Goal: Information Seeking & Learning: Understand process/instructions

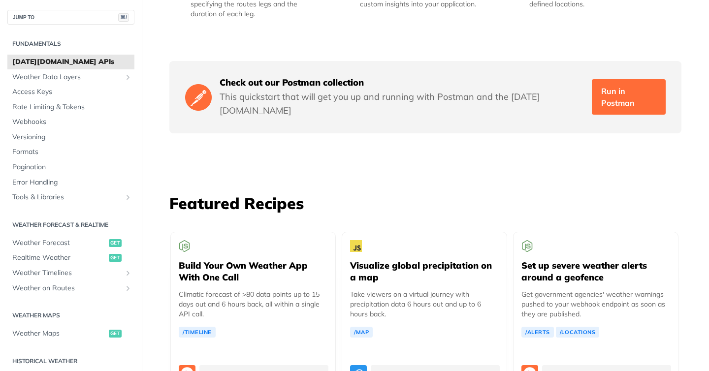
scroll to position [1625, 0]
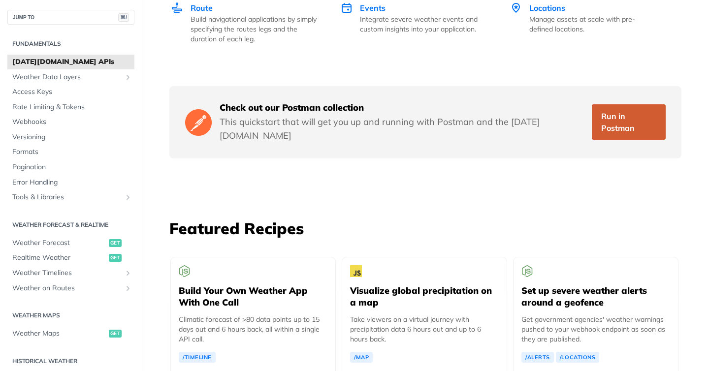
click at [606, 104] on link "Run in Postman" at bounding box center [629, 121] width 74 height 35
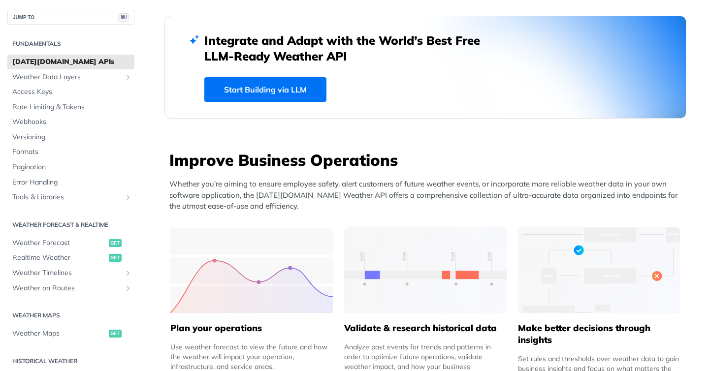
scroll to position [260, 0]
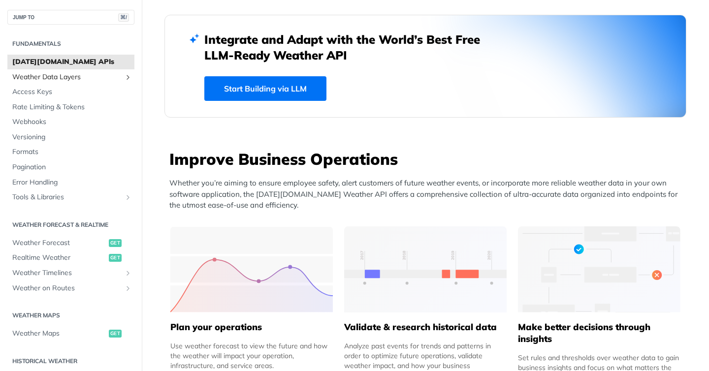
click at [85, 74] on span "Weather Data Layers" at bounding box center [66, 77] width 109 height 10
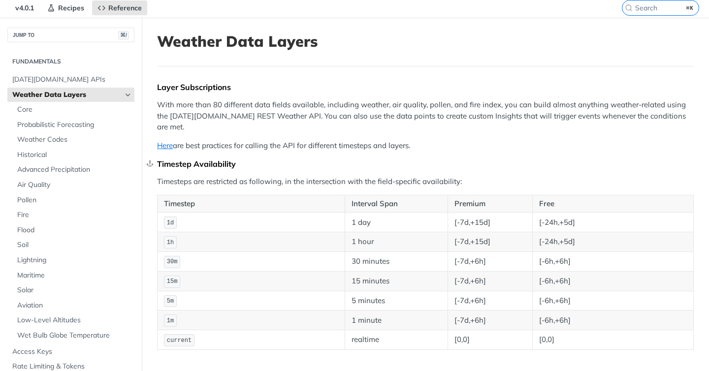
scroll to position [48, 0]
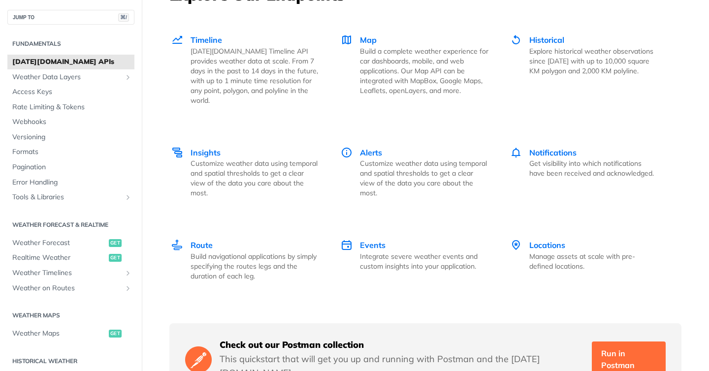
scroll to position [1479, 0]
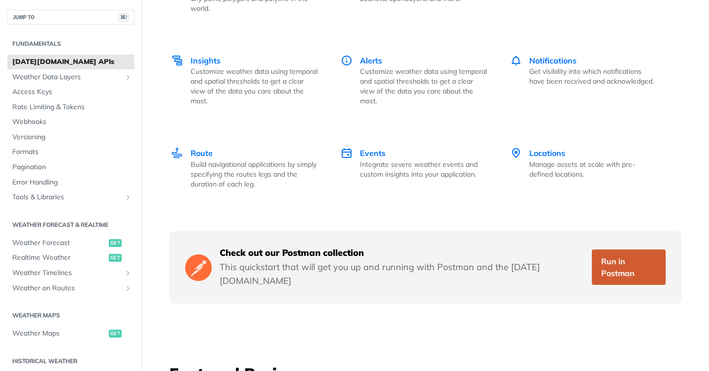
click at [628, 254] on link "Run in Postman" at bounding box center [629, 267] width 74 height 35
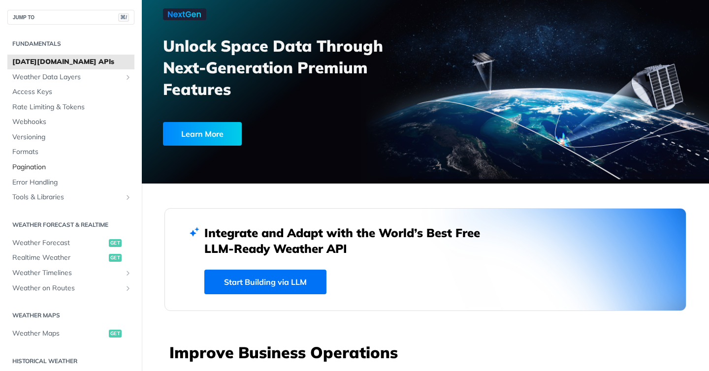
scroll to position [19, 0]
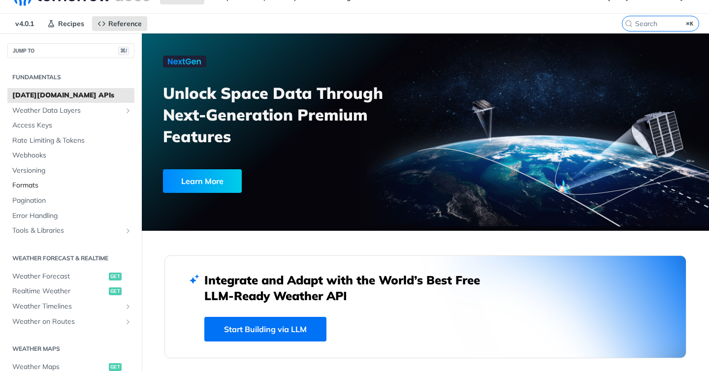
click at [27, 185] on span "Formats" at bounding box center [72, 186] width 120 height 10
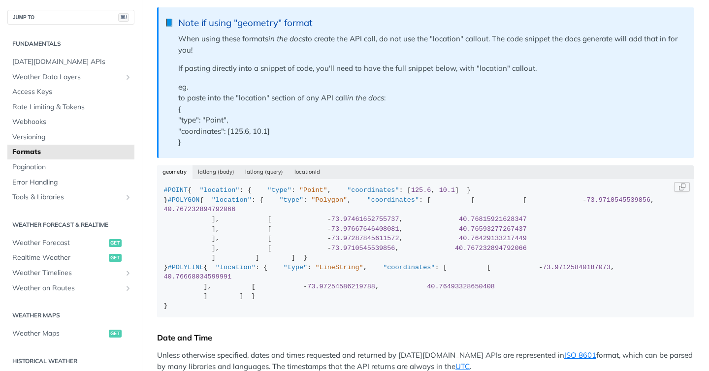
scroll to position [283, 0]
click at [222, 173] on button "latlong (body)" at bounding box center [216, 173] width 48 height 14
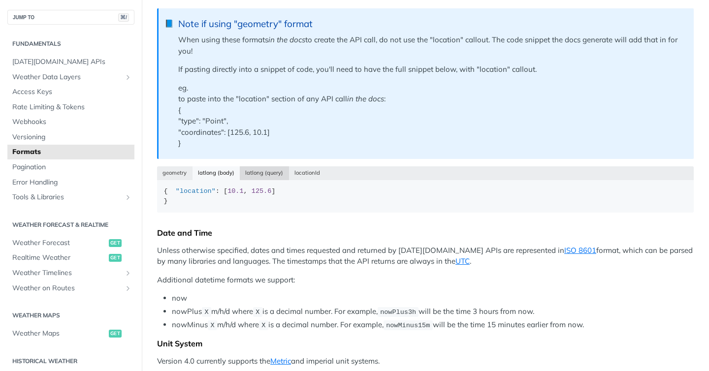
click at [258, 172] on button "latlong (query)" at bounding box center [264, 173] width 49 height 14
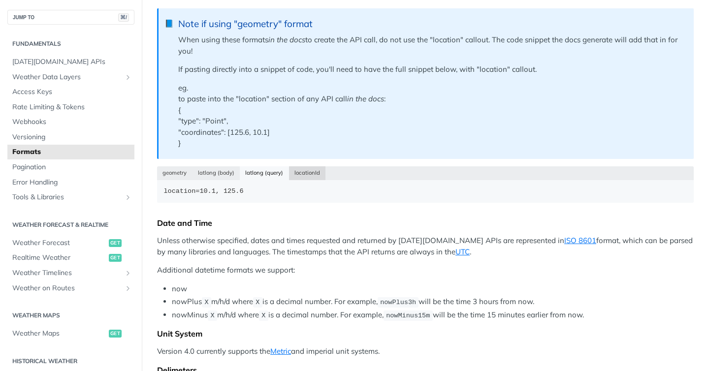
click at [303, 172] on button "locationId" at bounding box center [307, 173] width 37 height 14
click at [269, 172] on button "latlong (query)" at bounding box center [264, 173] width 49 height 14
click at [236, 169] on button "latlong (body)" at bounding box center [216, 173] width 48 height 14
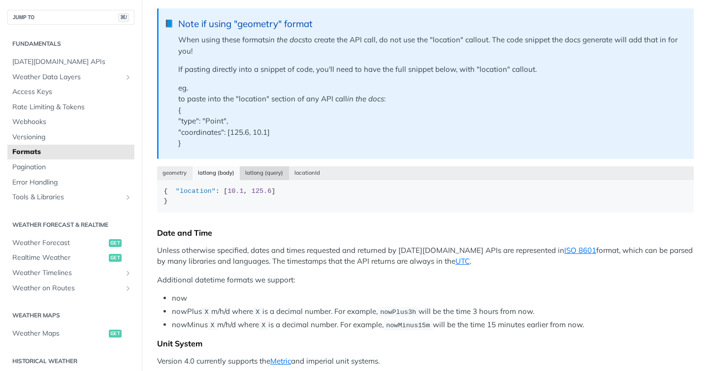
click at [270, 167] on button "latlong (query)" at bounding box center [264, 173] width 49 height 14
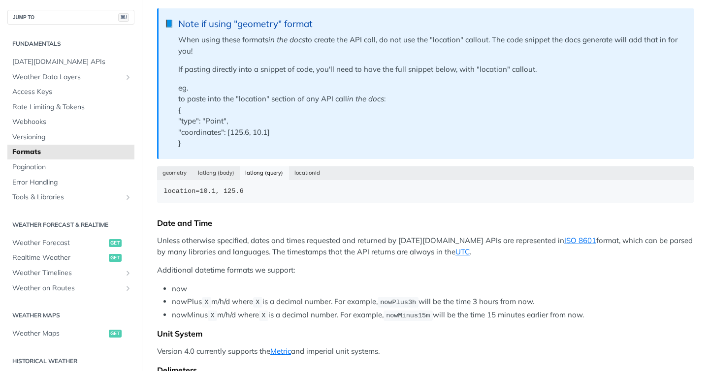
click at [273, 176] on div "geometry latlong (body) latlong (query) locationId" at bounding box center [425, 173] width 536 height 14
click at [301, 176] on button "locationId" at bounding box center [307, 173] width 37 height 14
click at [269, 174] on button "latlong (query)" at bounding box center [264, 173] width 49 height 14
click at [230, 172] on button "latlong (body)" at bounding box center [216, 173] width 48 height 14
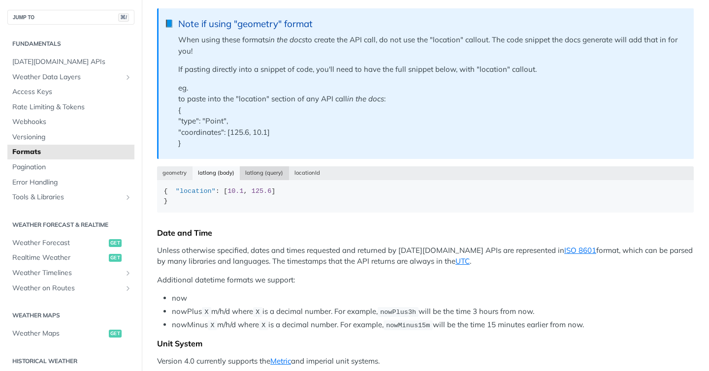
click at [274, 172] on button "latlong (query)" at bounding box center [264, 173] width 49 height 14
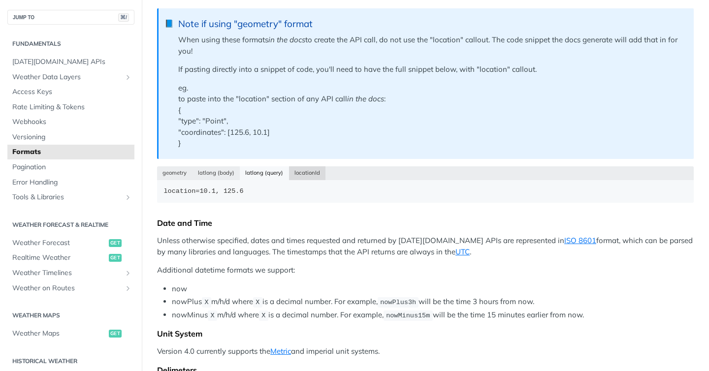
click at [307, 173] on button "locationId" at bounding box center [307, 173] width 37 height 14
click at [278, 173] on button "latlong (query)" at bounding box center [264, 173] width 49 height 14
click at [229, 173] on button "latlong (body)" at bounding box center [216, 173] width 48 height 14
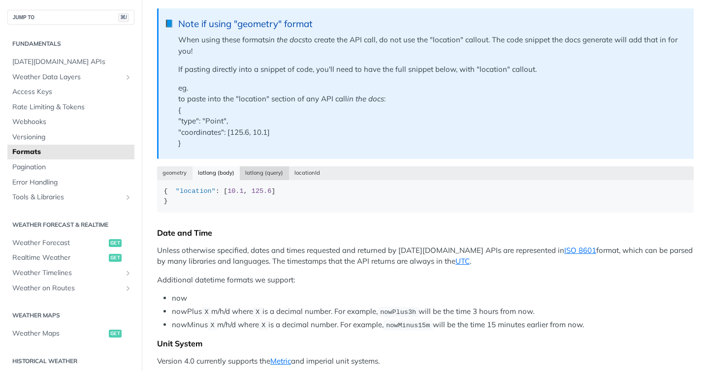
click at [266, 174] on button "latlong (query)" at bounding box center [264, 173] width 49 height 14
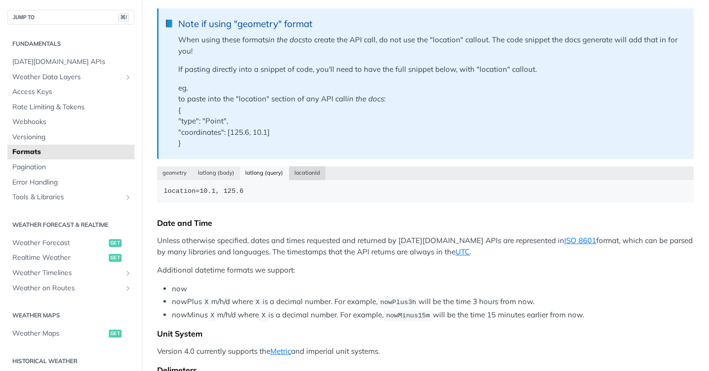
click at [302, 176] on button "locationId" at bounding box center [307, 173] width 37 height 14
click at [266, 172] on button "latlong (query)" at bounding box center [264, 173] width 49 height 14
click at [234, 170] on button "latlong (body)" at bounding box center [216, 173] width 48 height 14
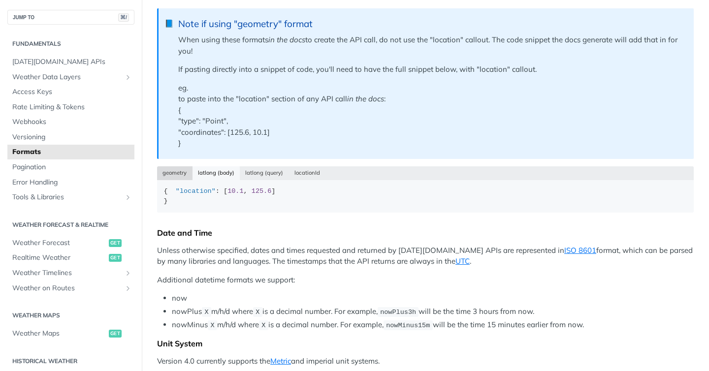
click at [170, 173] on button "geometry" at bounding box center [174, 173] width 35 height 14
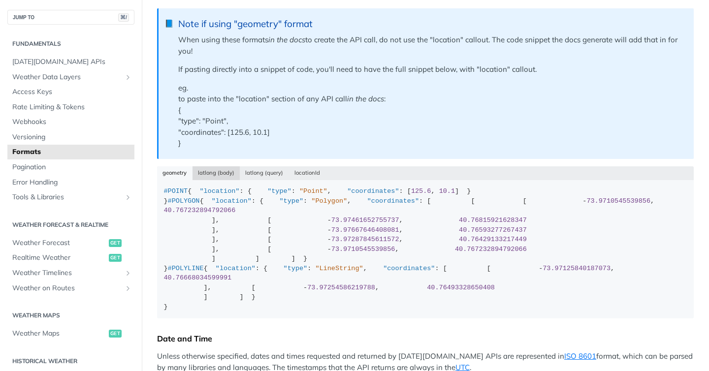
click at [226, 170] on button "latlong (body)" at bounding box center [216, 173] width 48 height 14
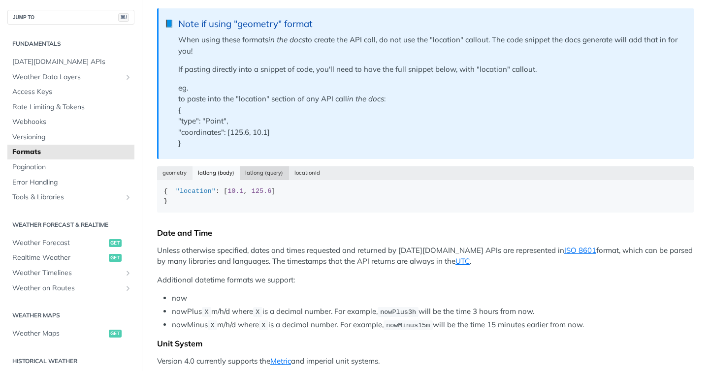
click at [256, 171] on button "latlong (query)" at bounding box center [264, 173] width 49 height 14
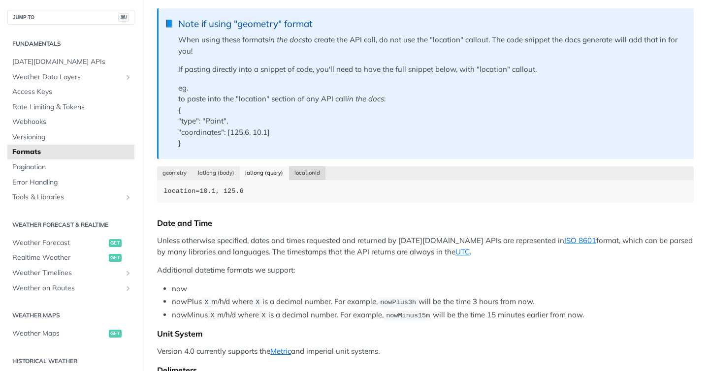
click at [297, 172] on button "locationId" at bounding box center [307, 173] width 37 height 14
click at [272, 172] on button "latlong (query)" at bounding box center [264, 173] width 49 height 14
click at [220, 172] on button "latlong (body)" at bounding box center [216, 173] width 48 height 14
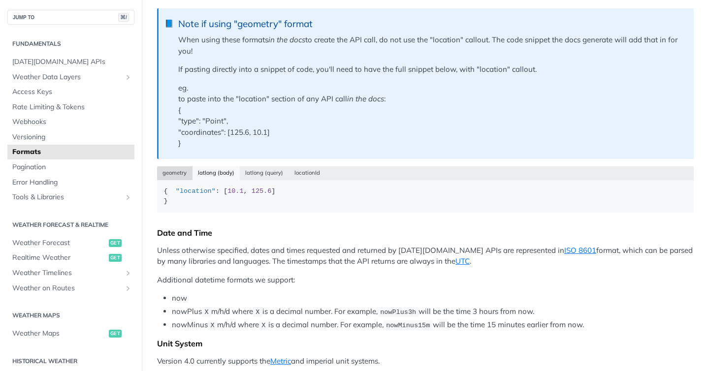
click at [181, 172] on button "geometry" at bounding box center [174, 173] width 35 height 14
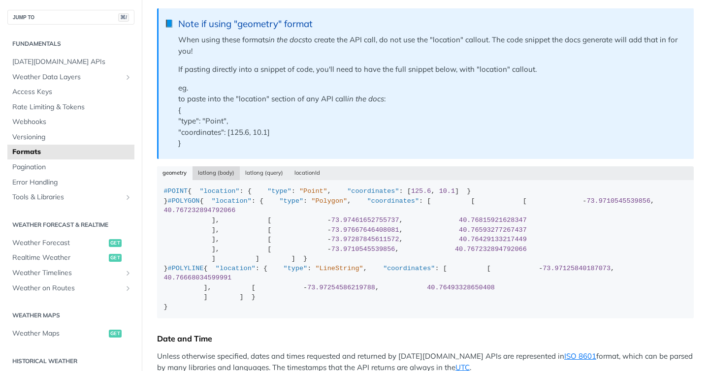
click at [220, 172] on button "latlong (body)" at bounding box center [216, 173] width 48 height 14
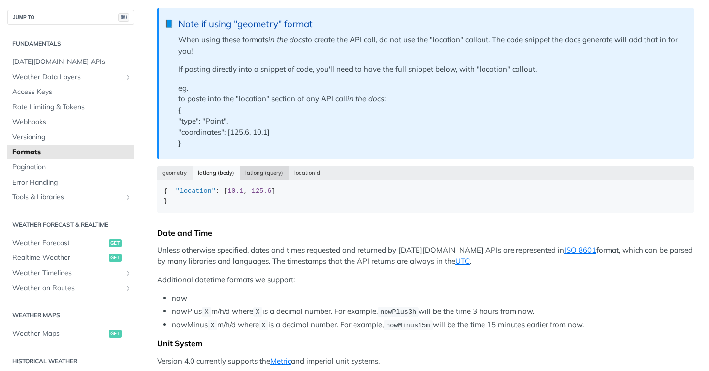
click at [257, 173] on button "latlong (query)" at bounding box center [264, 173] width 49 height 14
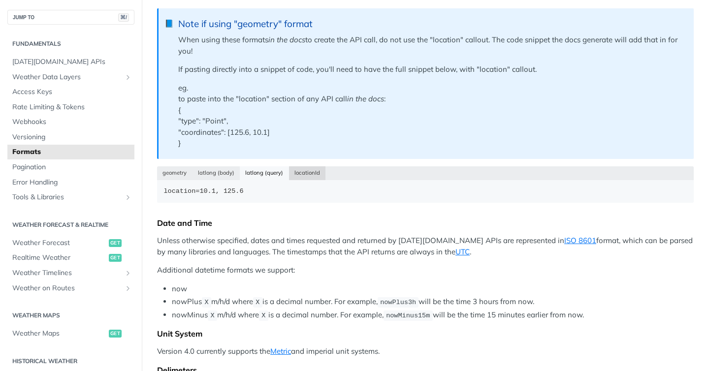
click at [298, 174] on button "locationId" at bounding box center [307, 173] width 37 height 14
click at [265, 174] on button "latlong (query)" at bounding box center [264, 173] width 49 height 14
click at [217, 172] on button "latlong (body)" at bounding box center [216, 173] width 48 height 14
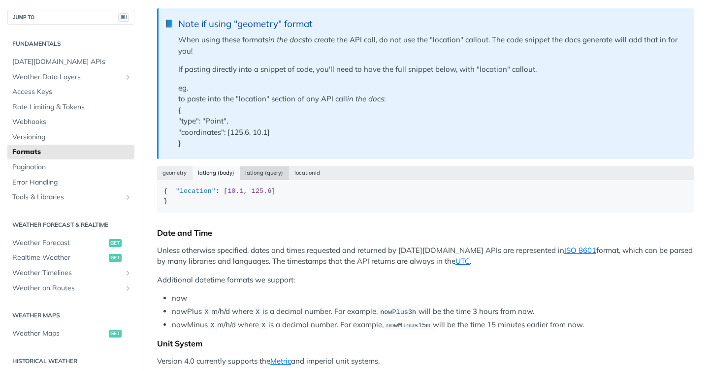
click at [257, 173] on button "latlong (query)" at bounding box center [264, 173] width 49 height 14
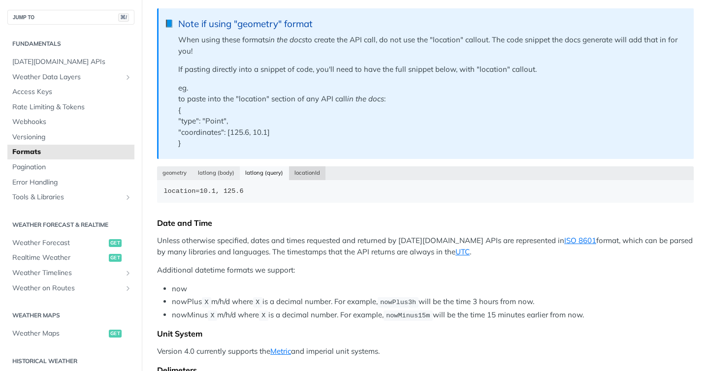
click at [306, 173] on button "locationId" at bounding box center [307, 173] width 37 height 14
click at [255, 173] on button "latlong (query)" at bounding box center [264, 173] width 49 height 14
click at [224, 171] on button "latlong (body)" at bounding box center [216, 173] width 48 height 14
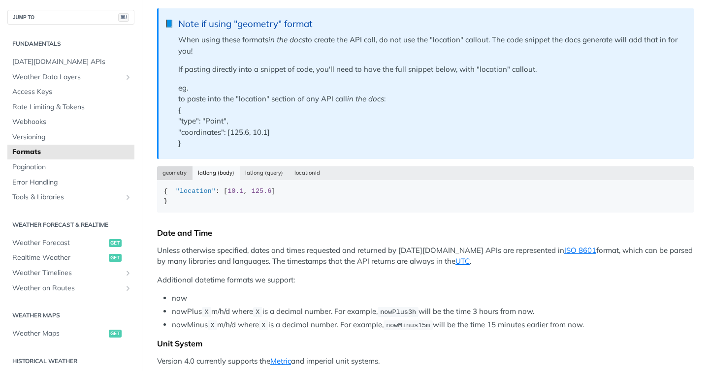
click at [172, 175] on button "geometry" at bounding box center [174, 173] width 35 height 14
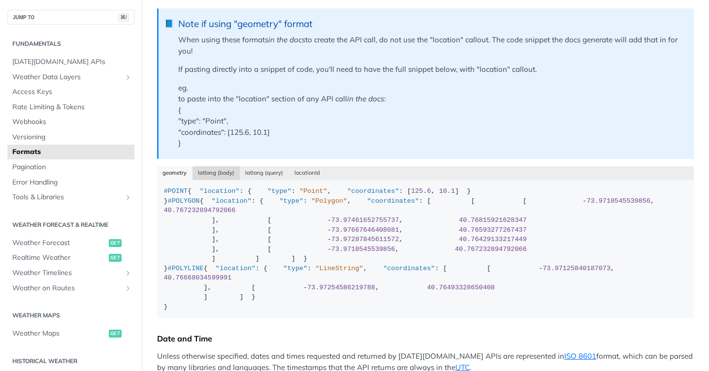
click at [224, 167] on button "latlong (body)" at bounding box center [216, 173] width 48 height 14
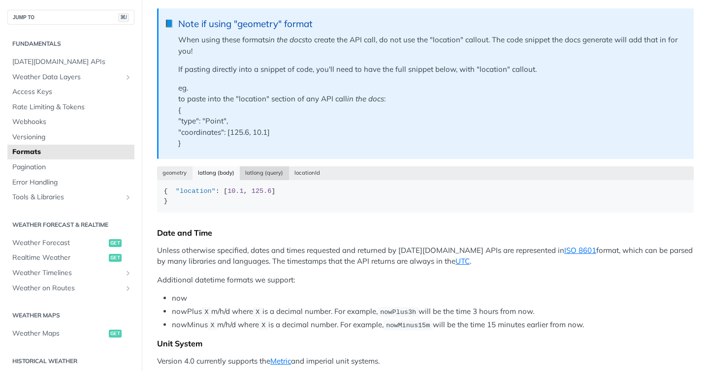
click at [256, 169] on button "latlong (query)" at bounding box center [264, 173] width 49 height 14
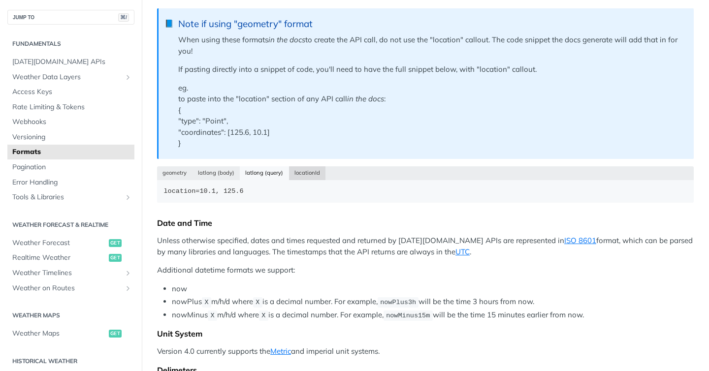
click at [308, 170] on button "locationId" at bounding box center [307, 173] width 37 height 14
click at [265, 171] on button "latlong (query)" at bounding box center [264, 173] width 49 height 14
click at [222, 171] on button "latlong (body)" at bounding box center [216, 173] width 48 height 14
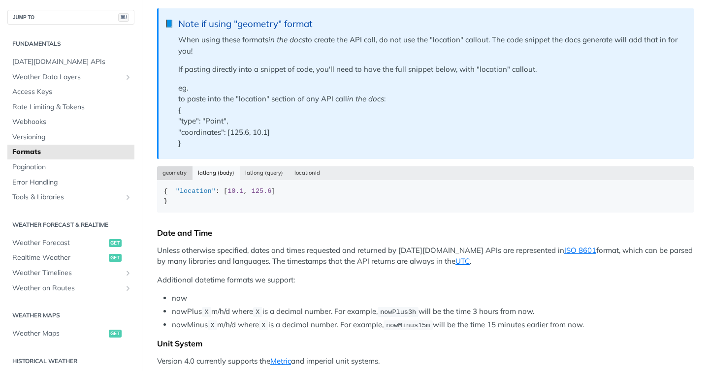
click at [178, 171] on button "geometry" at bounding box center [174, 173] width 35 height 14
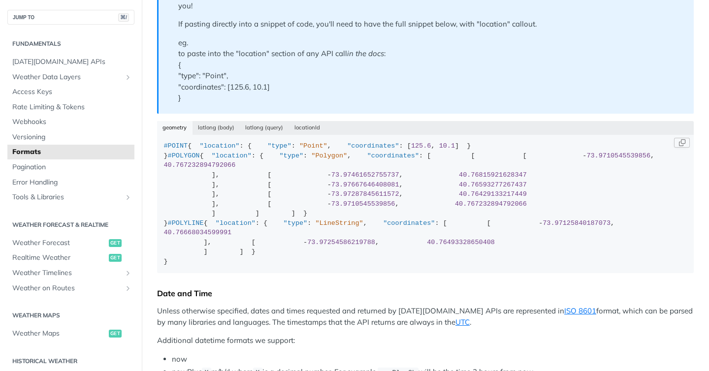
scroll to position [238, 0]
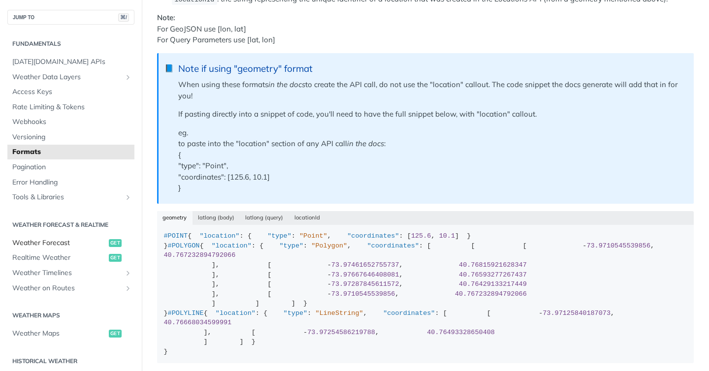
click at [70, 240] on span "Weather Forecast" at bounding box center [59, 243] width 94 height 10
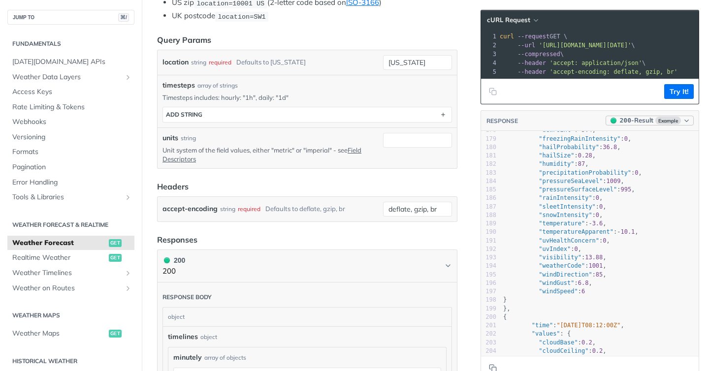
click at [686, 119] on icon "button" at bounding box center [686, 120] width 7 height 7
click at [607, 171] on div "400 - Result" at bounding box center [618, 167] width 35 height 10
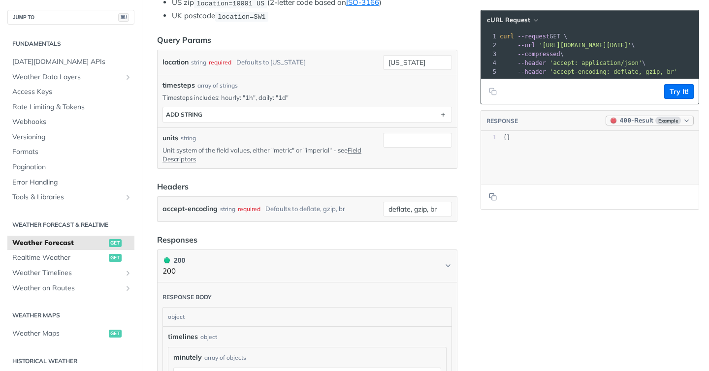
click at [654, 123] on button "400 - Result Example" at bounding box center [649, 121] width 88 height 10
click at [630, 139] on div "application/json" at bounding box center [638, 136] width 107 height 9
click at [636, 120] on div "400 - Result" at bounding box center [636, 121] width 33 height 10
click at [625, 149] on div "200 - Result" at bounding box center [618, 151] width 35 height 10
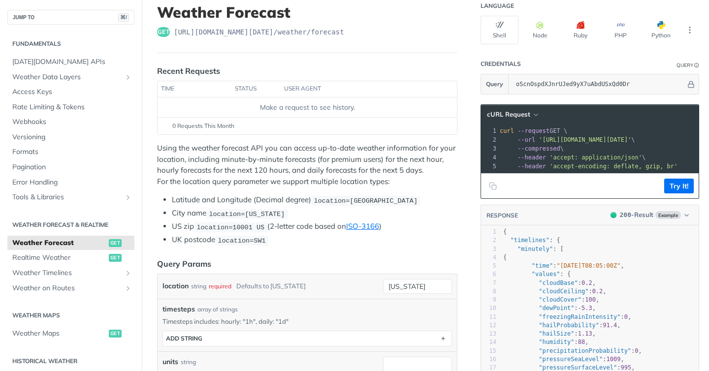
click at [550, 150] on span "--compressed" at bounding box center [538, 148] width 43 height 7
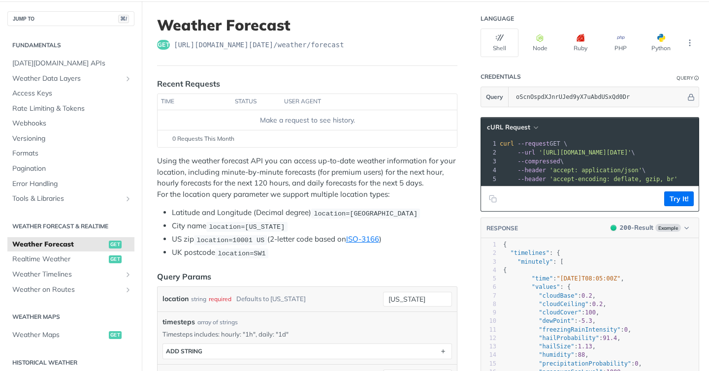
click at [522, 122] on header "cURL Request" at bounding box center [590, 128] width 218 height 20
click at [522, 127] on span "cURL Request" at bounding box center [508, 127] width 43 height 8
click at [471, 139] on div "Library" at bounding box center [490, 143] width 97 height 8
click at [520, 126] on span "cURL Request" at bounding box center [508, 127] width 43 height 8
click at [465, 142] on div "Library" at bounding box center [490, 143] width 97 height 8
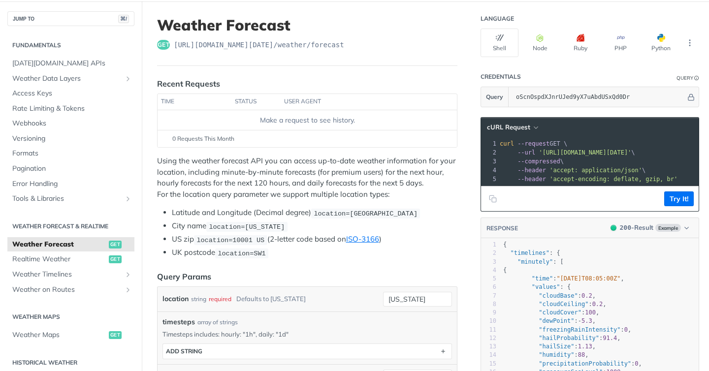
click at [524, 120] on header "cURL Request" at bounding box center [590, 128] width 218 height 20
click at [522, 125] on span "cURL Request" at bounding box center [508, 127] width 43 height 8
click at [456, 171] on div "HTTPie" at bounding box center [490, 170] width 97 height 14
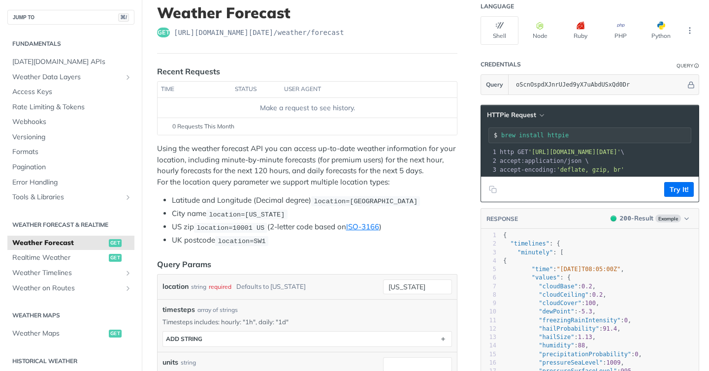
click at [524, 105] on header "HTTPie Request" at bounding box center [590, 115] width 218 height 20
click at [515, 113] on span "HTTPie Request" at bounding box center [511, 115] width 49 height 8
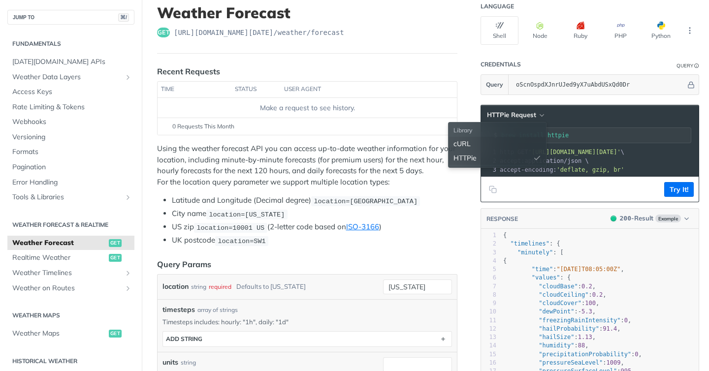
click at [491, 143] on div "cURL" at bounding box center [496, 144] width 97 height 14
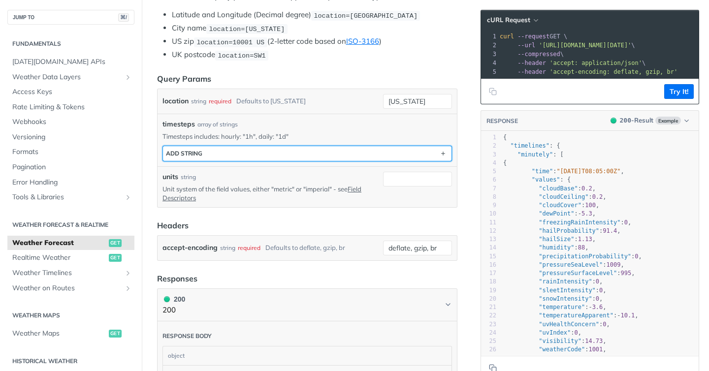
click at [314, 157] on button "ADD string" at bounding box center [307, 153] width 288 height 15
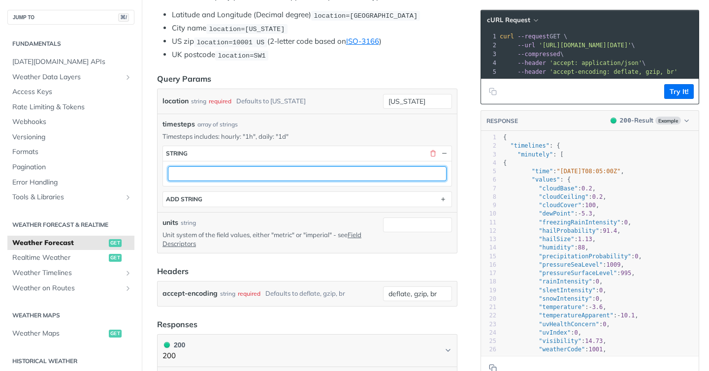
click at [302, 177] on input "text" at bounding box center [307, 173] width 279 height 15
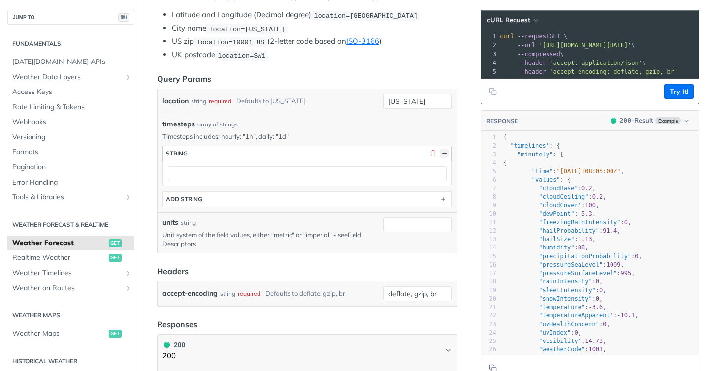
click at [443, 151] on button "button" at bounding box center [444, 153] width 9 height 9
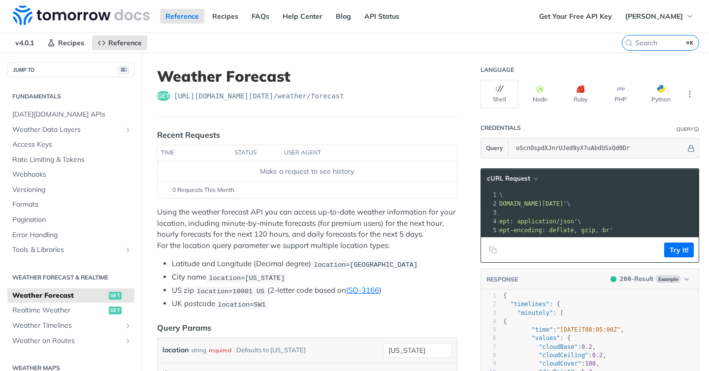
drag, startPoint x: 543, startPoint y: 203, endPoint x: 635, endPoint y: 202, distance: 91.6
click at [566, 202] on span "'https://api.tomorrow.io/v4/weather/forecast?location=new%20york&timesteps=&api…" at bounding box center [520, 203] width 93 height 7
copy span "https://api.tomorrow.io/v4/weather/forecast?"
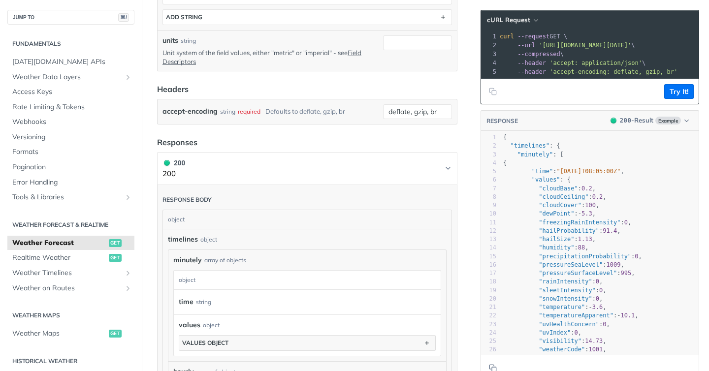
scroll to position [549, 0]
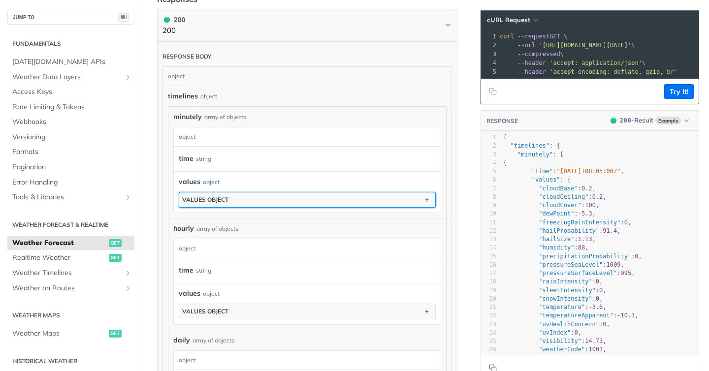
click at [272, 200] on button "values object" at bounding box center [307, 199] width 256 height 15
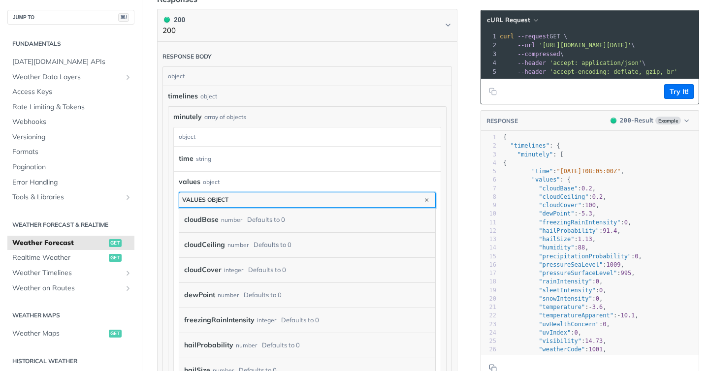
click at [272, 199] on button "values object" at bounding box center [307, 199] width 256 height 15
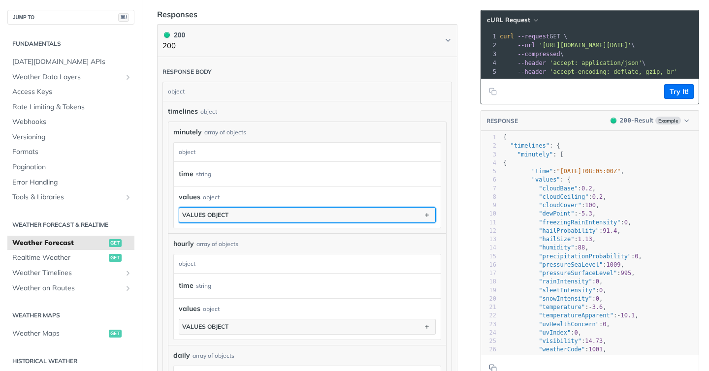
scroll to position [533, 0]
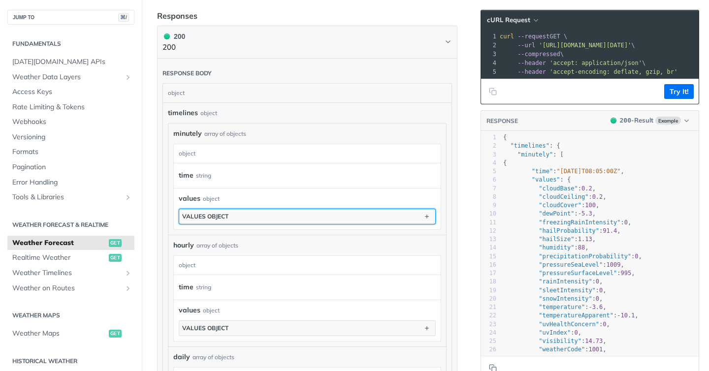
click at [270, 211] on button "values object" at bounding box center [307, 216] width 256 height 15
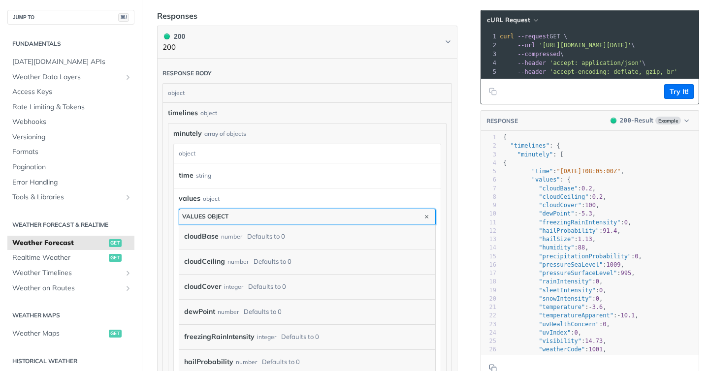
click at [270, 211] on button "values object" at bounding box center [307, 216] width 256 height 15
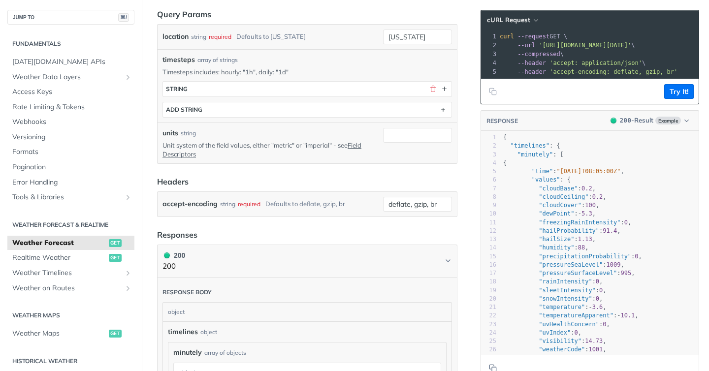
scroll to position [302, 0]
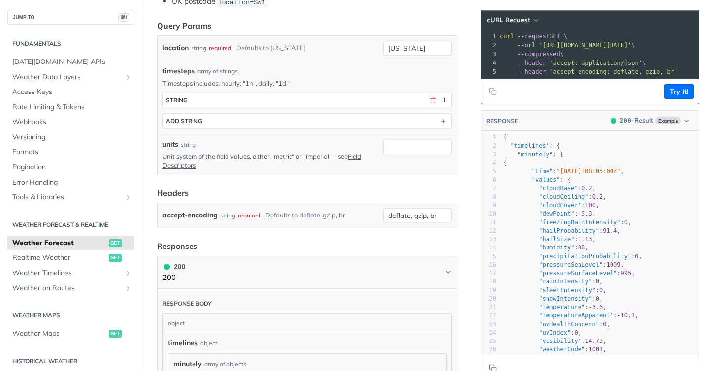
click at [377, 147] on div "units string" at bounding box center [270, 144] width 217 height 10
click at [394, 142] on input "units" at bounding box center [417, 146] width 69 height 15
click at [313, 196] on header "Headers" at bounding box center [307, 193] width 300 height 12
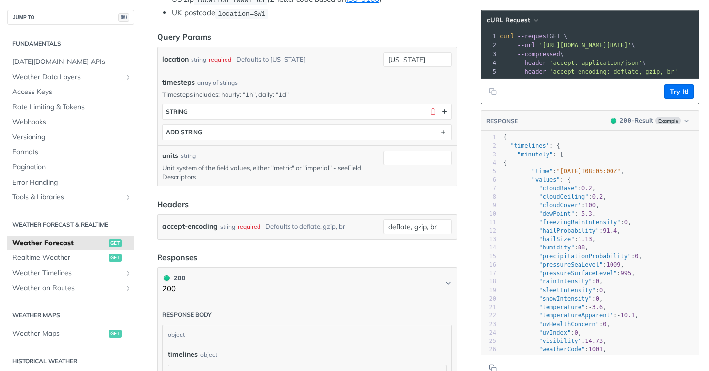
scroll to position [292, 0]
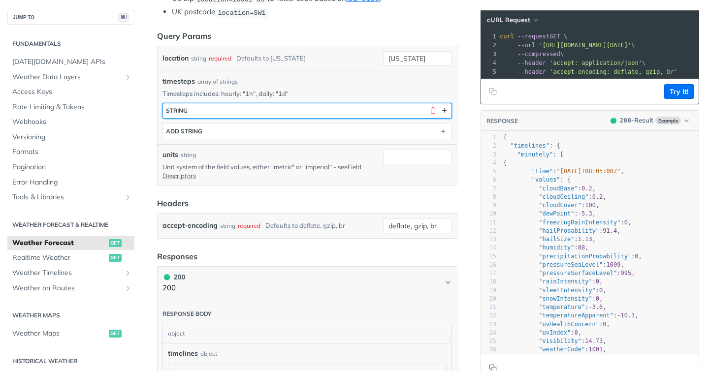
click at [328, 110] on button "string" at bounding box center [307, 110] width 288 height 15
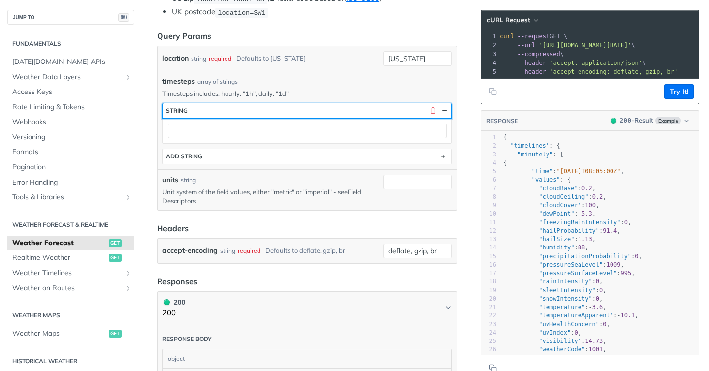
click at [328, 109] on button "string" at bounding box center [307, 110] width 288 height 15
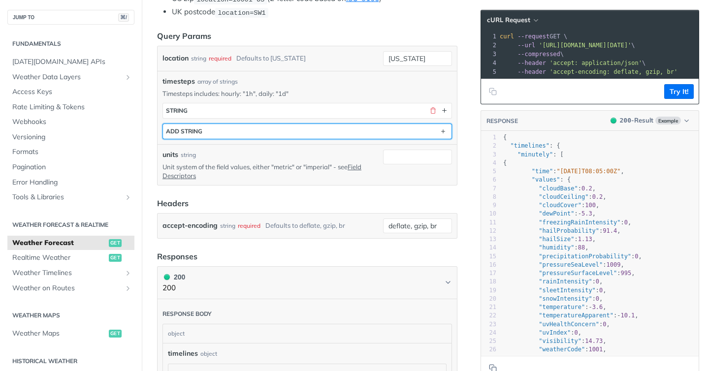
click at [327, 135] on button "ADD string" at bounding box center [307, 131] width 288 height 15
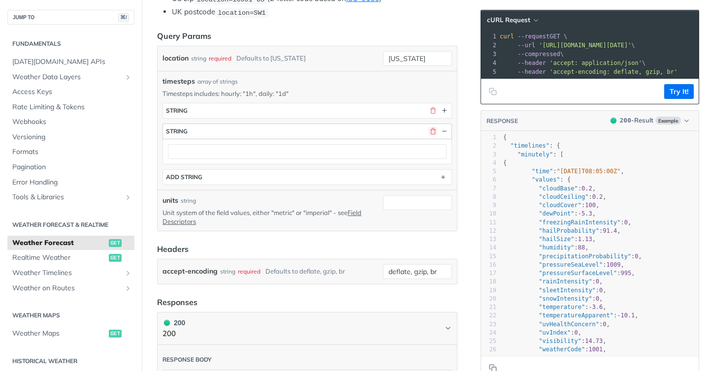
click at [434, 129] on button "button" at bounding box center [432, 131] width 9 height 9
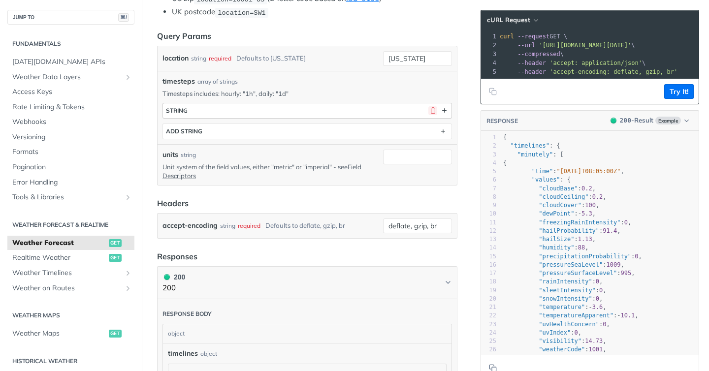
click at [433, 111] on button "button" at bounding box center [432, 110] width 9 height 9
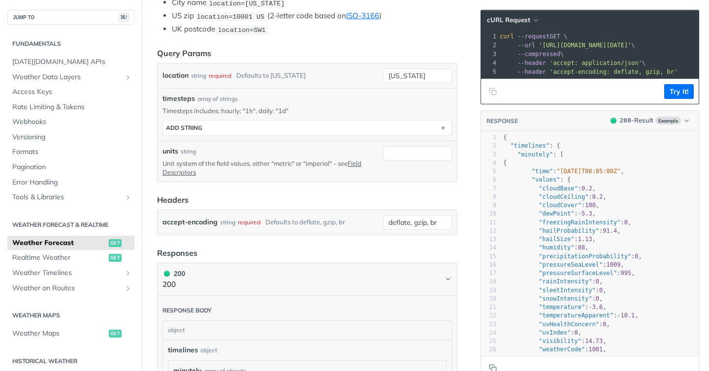
scroll to position [262, 0]
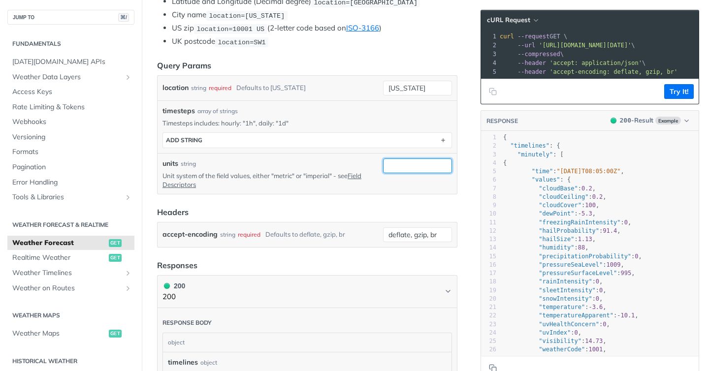
click at [408, 162] on input "units" at bounding box center [417, 165] width 69 height 15
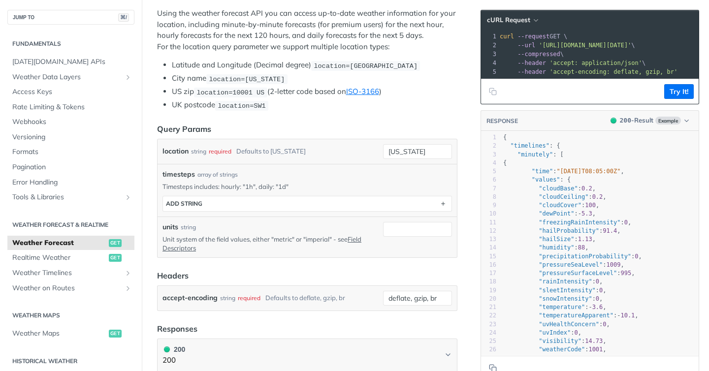
scroll to position [196, 0]
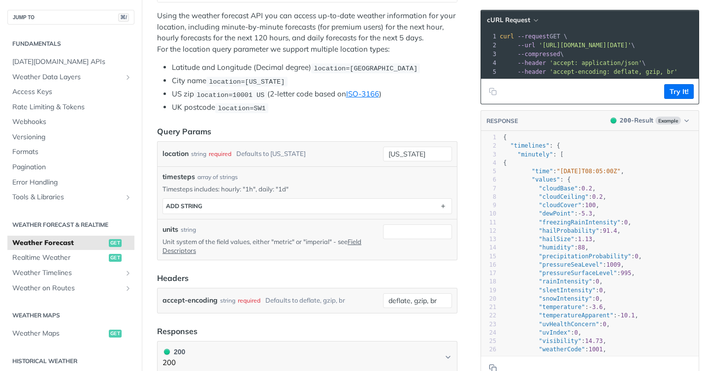
click at [187, 176] on span "timesteps" at bounding box center [178, 177] width 32 height 10
copy span "timesteps"
click at [305, 193] on div "timesteps ADD string" at bounding box center [306, 203] width 289 height 21
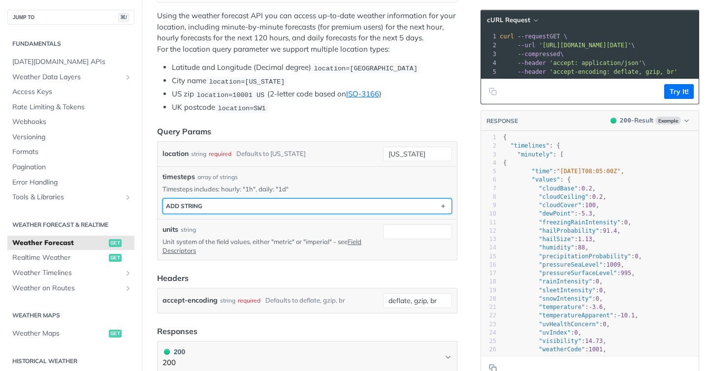
click at [304, 204] on button "ADD string" at bounding box center [307, 206] width 288 height 15
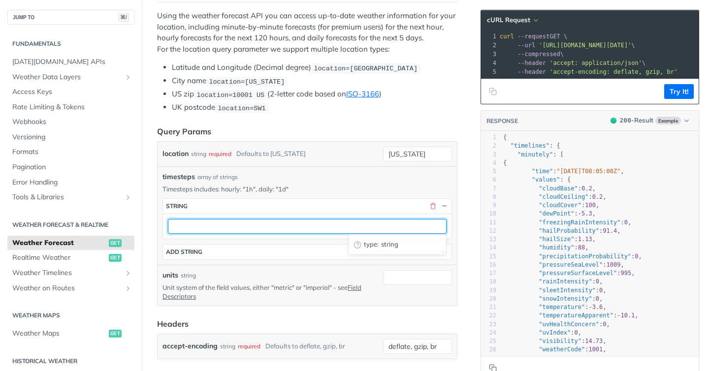
click at [321, 225] on input "text" at bounding box center [307, 226] width 279 height 15
type input "p"
type input "["
type input "1d"
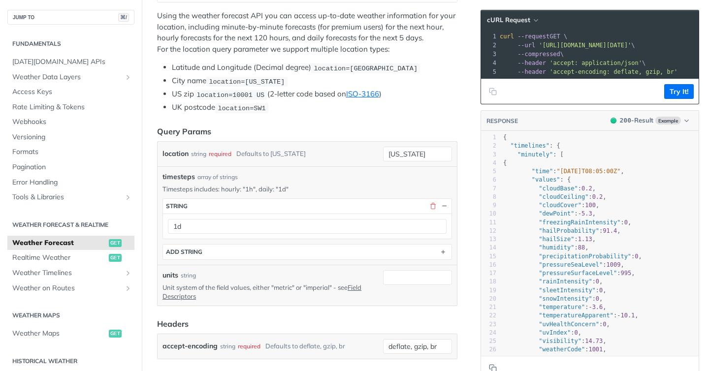
click at [369, 304] on div "units string Unit system of the field values, either "metric" or "imperial" - s…" at bounding box center [306, 285] width 299 height 41
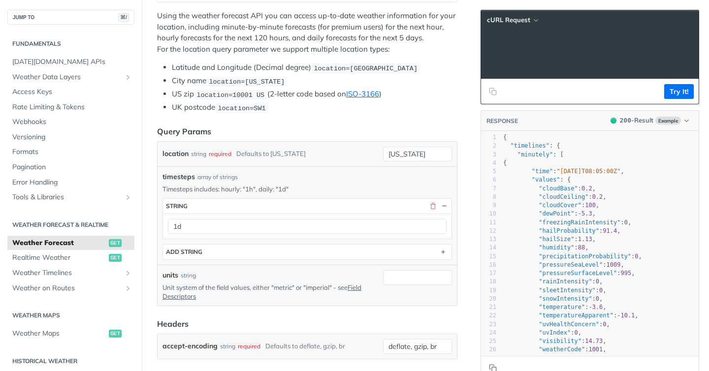
scroll to position [0, 268]
click at [679, 94] on button "Try It!" at bounding box center [679, 91] width 30 height 15
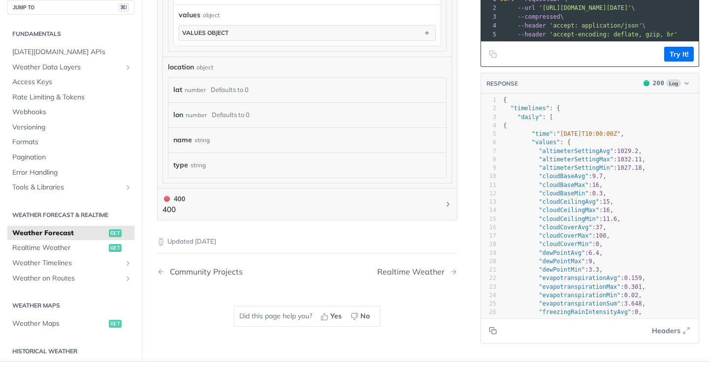
scroll to position [945, 0]
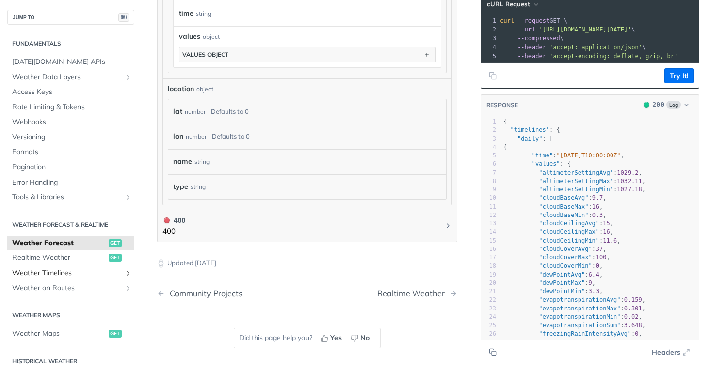
click at [130, 273] on icon "Show subpages for Weather Timelines" at bounding box center [128, 273] width 8 height 8
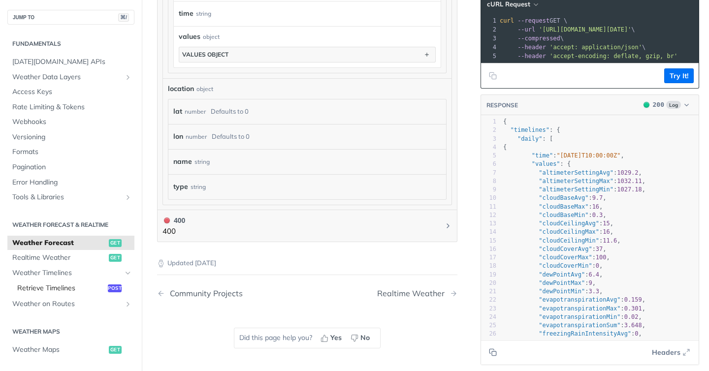
click at [99, 290] on span "Retrieve Timelines" at bounding box center [61, 288] width 88 height 10
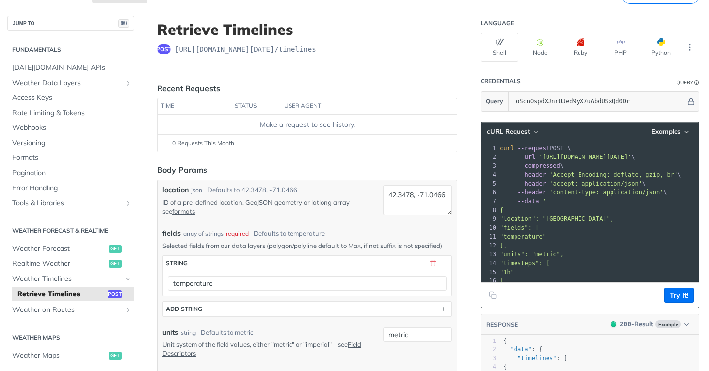
scroll to position [53, 0]
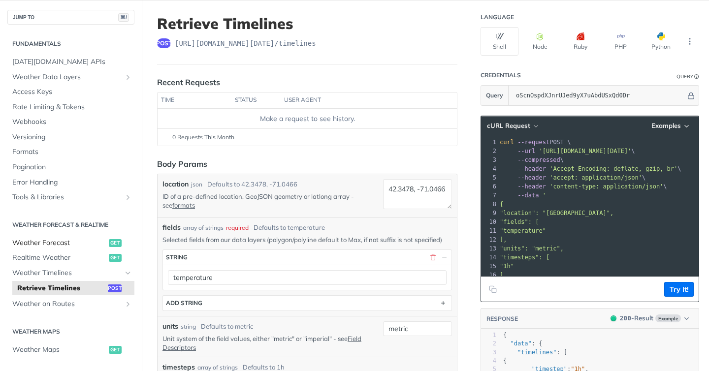
click at [66, 237] on link "Weather Forecast get" at bounding box center [70, 243] width 127 height 15
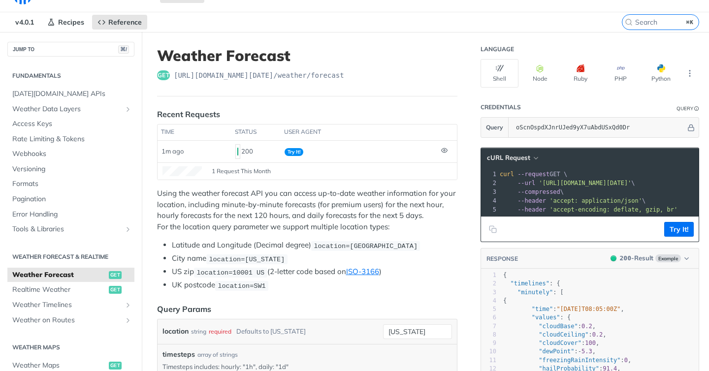
scroll to position [17, 0]
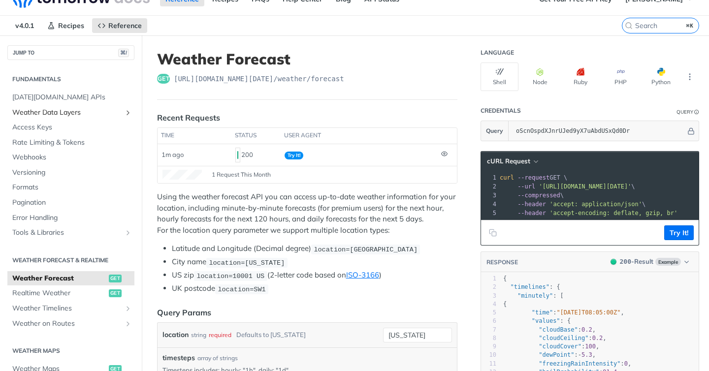
click at [106, 118] on link "Weather Data Layers" at bounding box center [70, 112] width 127 height 15
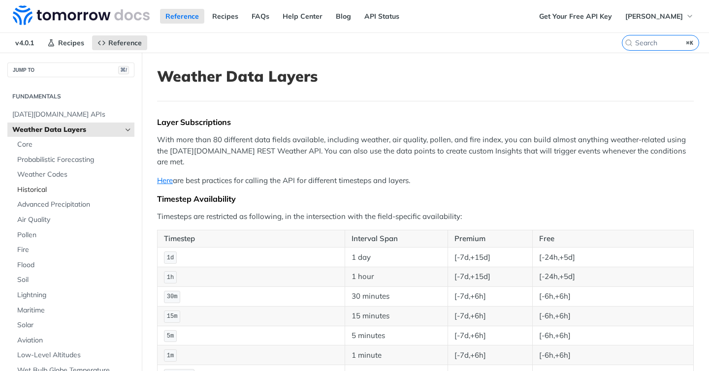
click at [96, 189] on span "Historical" at bounding box center [74, 190] width 115 height 10
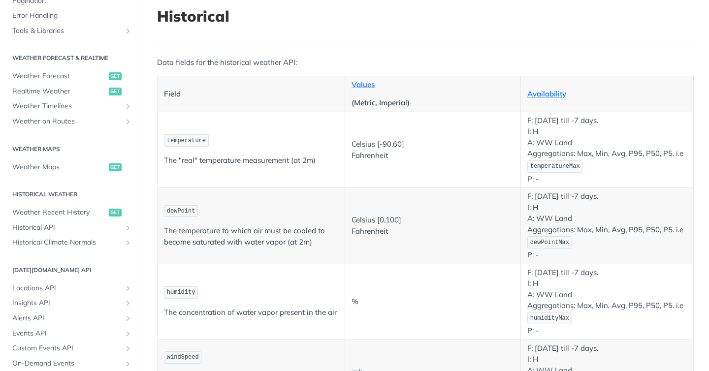
scroll to position [413, 0]
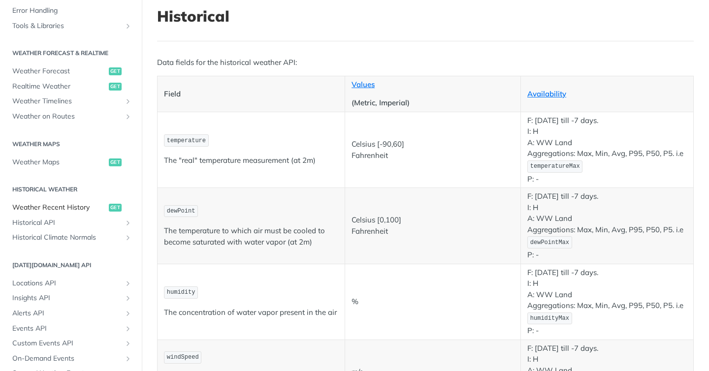
click at [71, 209] on span "Weather Recent History" at bounding box center [59, 208] width 94 height 10
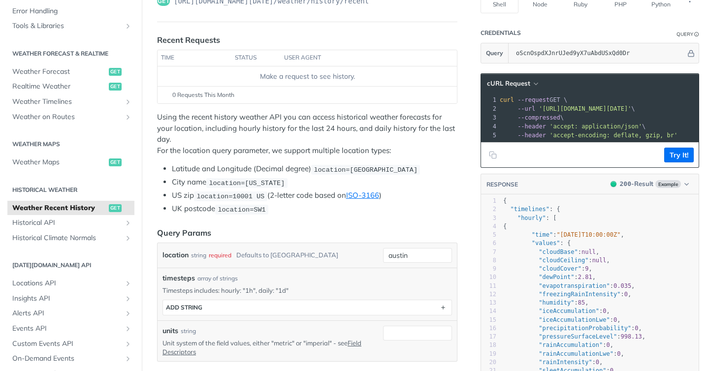
scroll to position [99, 0]
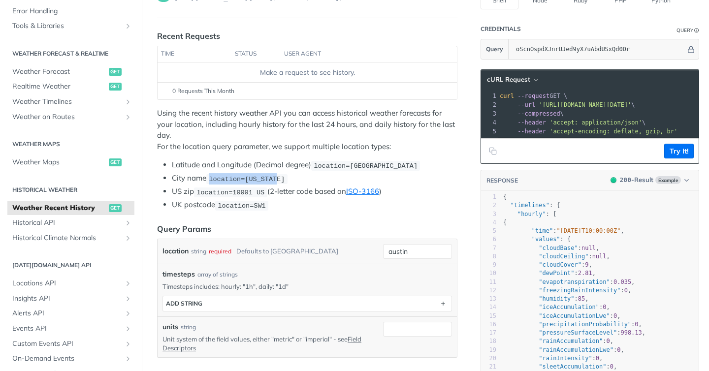
drag, startPoint x: 206, startPoint y: 179, endPoint x: 299, endPoint y: 173, distance: 93.7
click at [300, 174] on li "City name location=new york" at bounding box center [314, 178] width 285 height 11
click at [299, 173] on li "City name location=new york" at bounding box center [314, 178] width 285 height 11
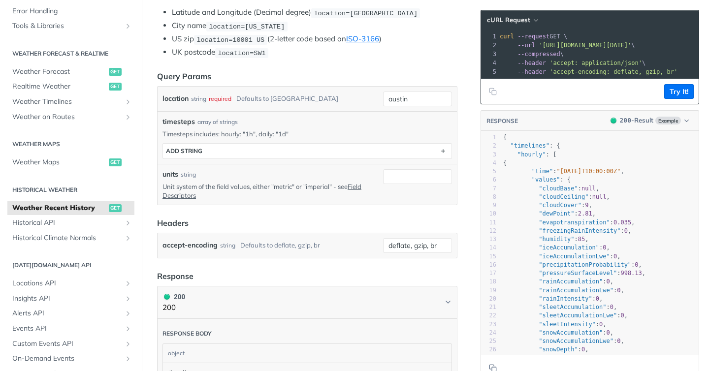
scroll to position [250, 0]
click at [561, 46] on span "'https://api.tomorrow.io/v4/weather/history/recent?location=austin&apikey=oScnO…" at bounding box center [584, 45] width 93 height 7
click at [561, 47] on span "'https://api.tomorrow.io/v4/weather/history/recent?location=austin&apikey=oScnO…" at bounding box center [584, 45] width 93 height 7
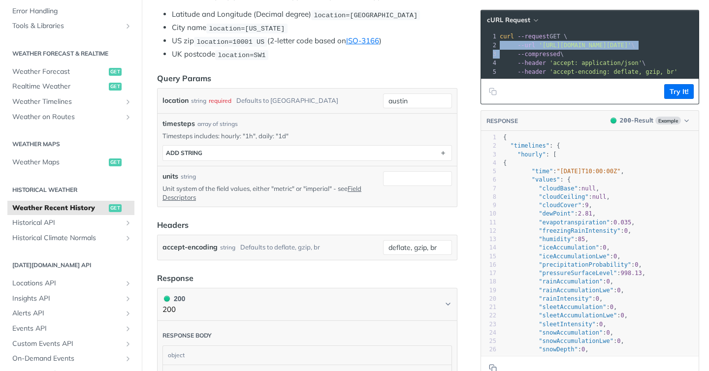
click at [561, 47] on span "'https://api.tomorrow.io/v4/weather/history/recent?location=austin&apikey=oScnO…" at bounding box center [584, 45] width 93 height 7
copy div "--url 'https://api.tomorrow.io/v4/weather/history/recent?location=austin&apikey…"
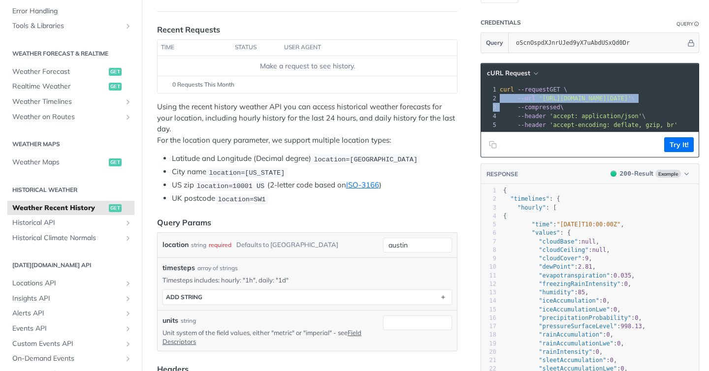
scroll to position [80, 0]
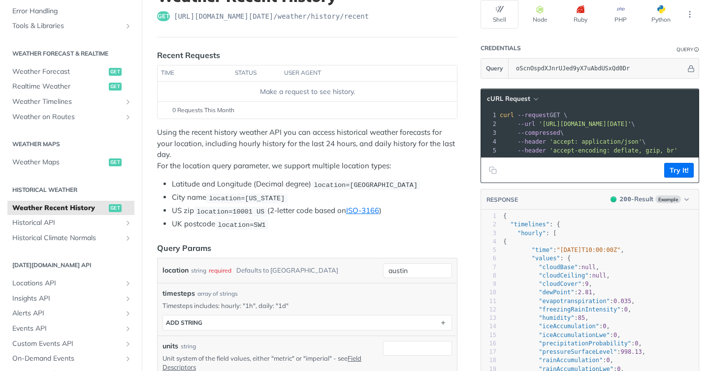
click at [587, 120] on pre "--url 'https://api.tomorrow.io/v4/weather/history/recent?location=austin&apikey…" at bounding box center [713, 124] width 430 height 9
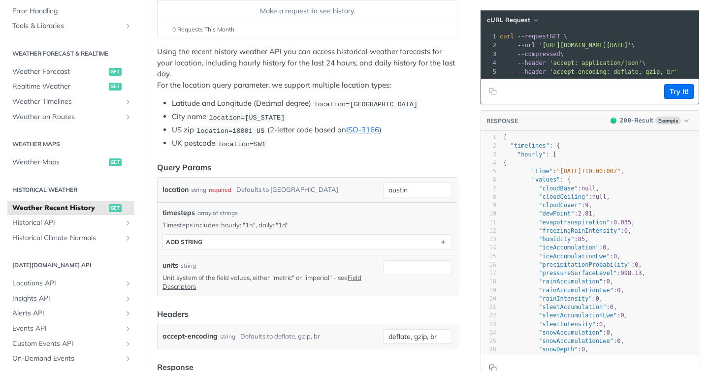
scroll to position [168, 0]
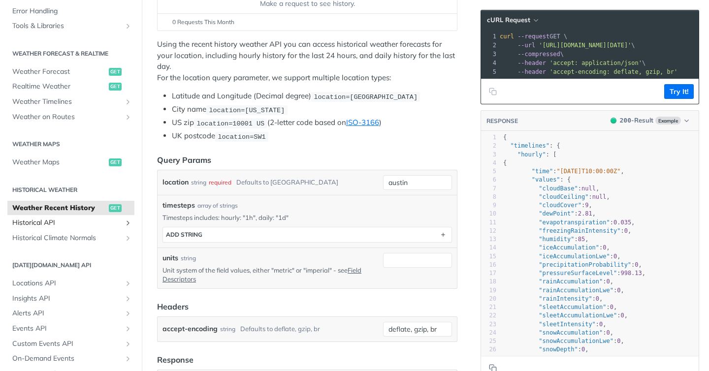
click at [64, 226] on span "Historical API" at bounding box center [66, 223] width 109 height 10
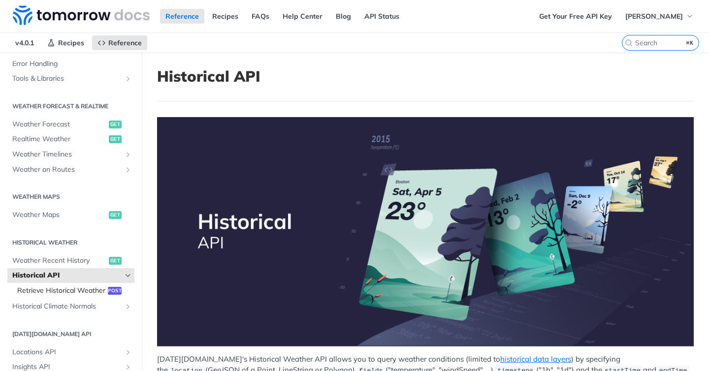
click at [75, 294] on span "Retrieve Historical Weather" at bounding box center [61, 291] width 88 height 10
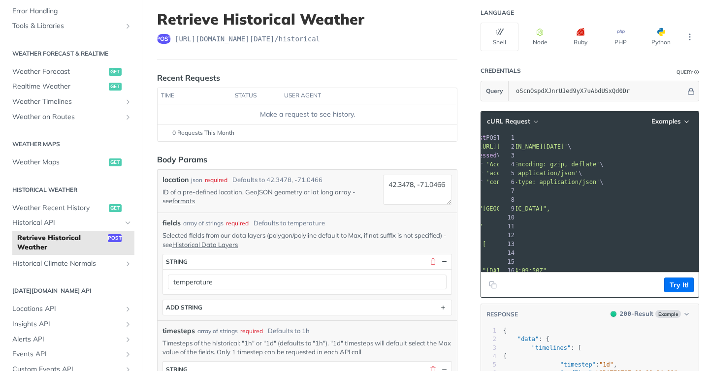
scroll to position [0, 91]
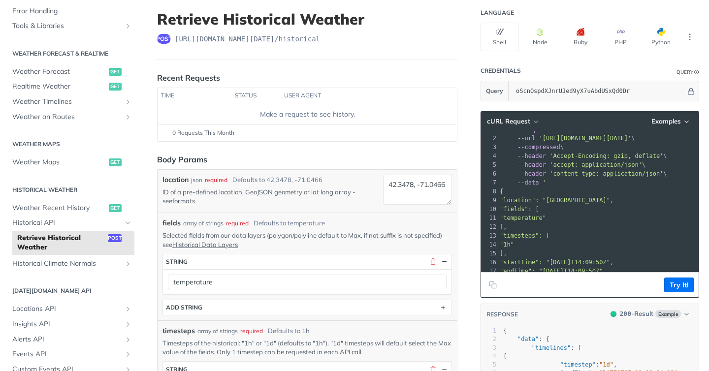
click at [308, 114] on div "Make a request to see history." at bounding box center [306, 114] width 291 height 10
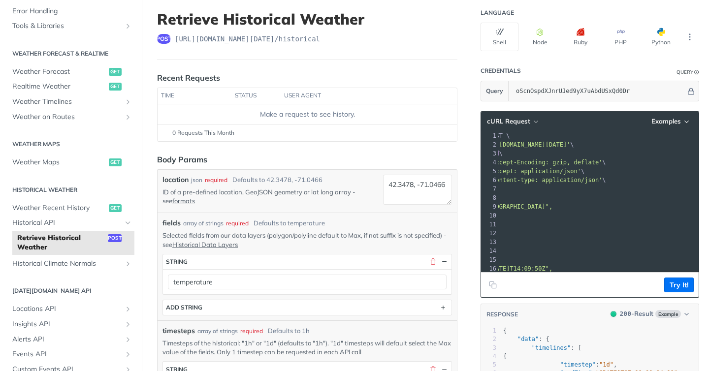
drag, startPoint x: 503, startPoint y: 144, endPoint x: 616, endPoint y: 145, distance: 112.7
click at [570, 145] on span "'https://api.tomorrow.io/v4/historical?apikey=oScnOspdXJnrUJed9yX7uAbdUSxQd0Dr'" at bounding box center [523, 144] width 93 height 7
copy span "https://api.tomorrow.io/v4/historical?"
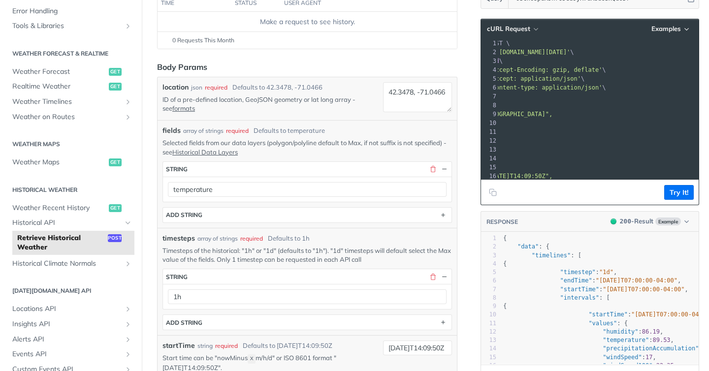
click at [178, 87] on label "location" at bounding box center [175, 87] width 26 height 10
click at [383, 87] on textarea "42.3478, -71.0466" at bounding box center [417, 97] width 69 height 30
click at [178, 87] on label "location" at bounding box center [175, 87] width 26 height 10
click at [383, 87] on textarea "42.3478, -71.0466" at bounding box center [417, 97] width 69 height 30
copy label "location"
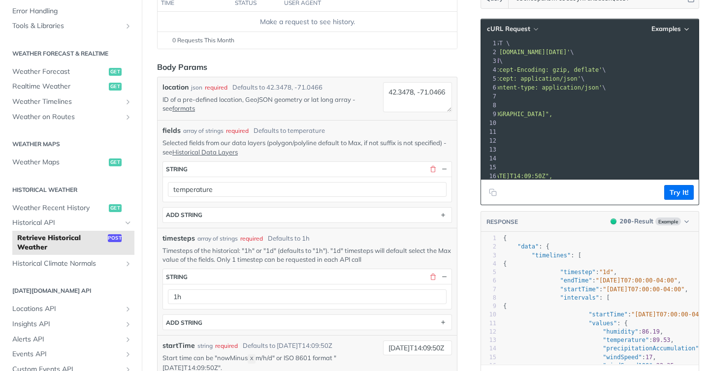
click at [219, 130] on div "array of strings" at bounding box center [203, 130] width 40 height 9
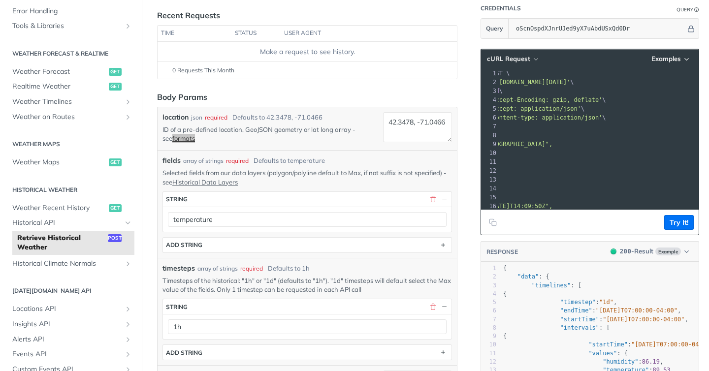
drag, startPoint x: 181, startPoint y: 140, endPoint x: 420, endPoint y: 0, distance: 276.6
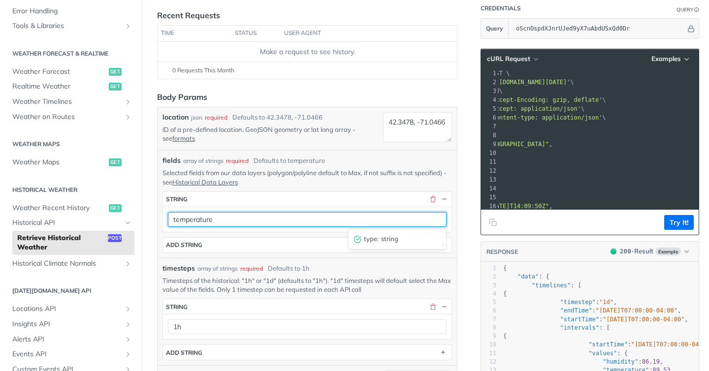
click at [265, 220] on input "temperature" at bounding box center [307, 219] width 279 height 15
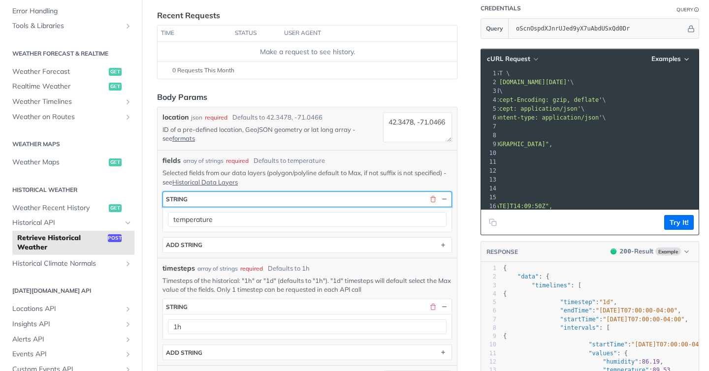
click at [268, 201] on button "string" at bounding box center [307, 199] width 288 height 15
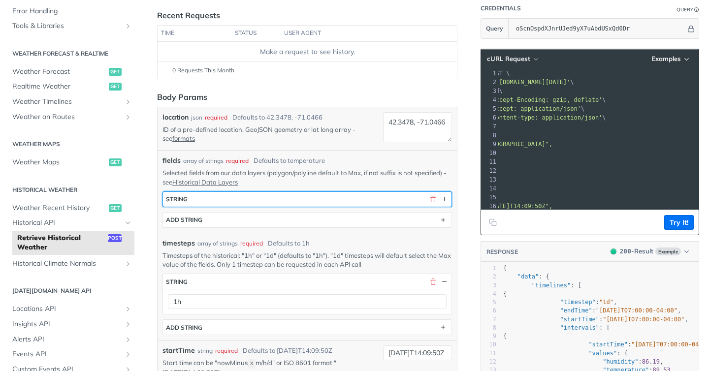
click at [268, 201] on button "string" at bounding box center [307, 199] width 288 height 15
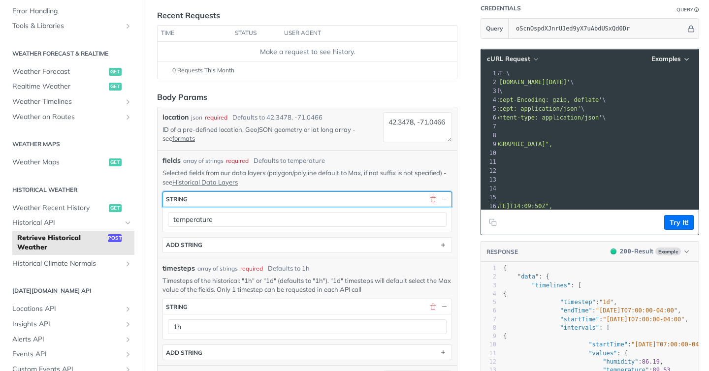
click at [268, 201] on button "string" at bounding box center [307, 199] width 288 height 15
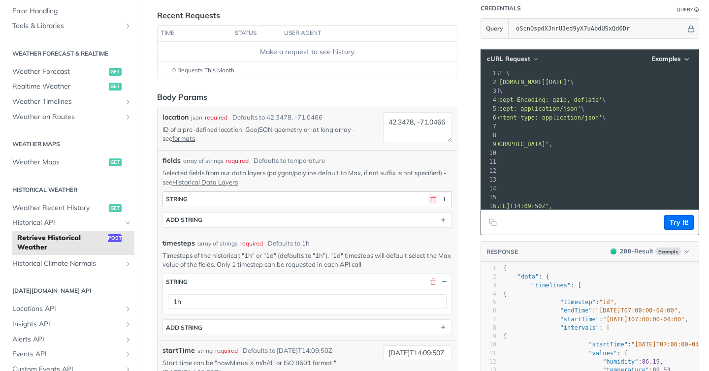
click at [435, 197] on button "button" at bounding box center [432, 199] width 9 height 9
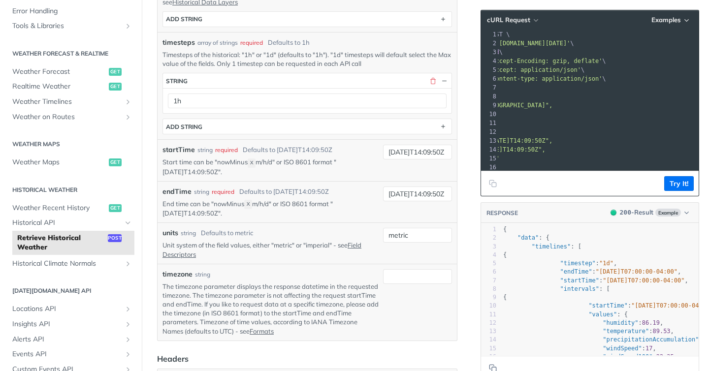
scroll to position [300, 0]
click at [409, 152] on input "2019-03-20T14:09:50Z" at bounding box center [417, 151] width 69 height 15
click at [395, 188] on input "2019-03-28T14:09:50Z" at bounding box center [417, 193] width 69 height 15
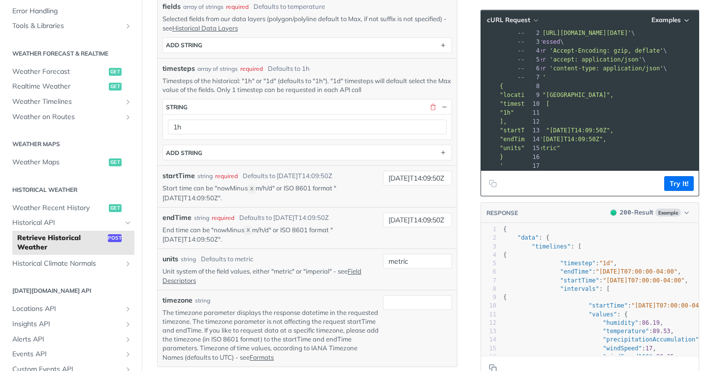
scroll to position [12, 0]
click at [116, 119] on span "Weather on Routes" at bounding box center [66, 117] width 109 height 10
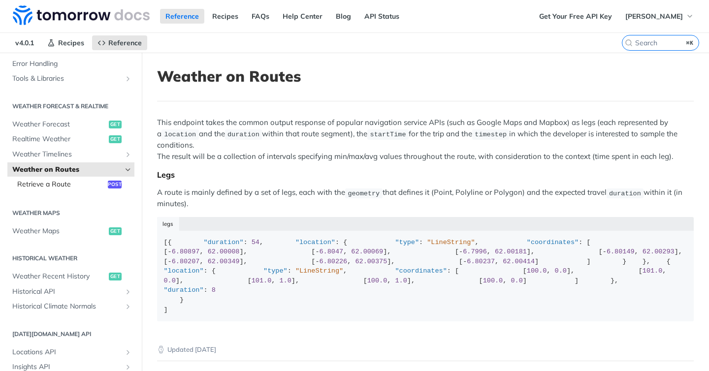
click at [87, 188] on span "Retrieve a Route" at bounding box center [61, 185] width 88 height 10
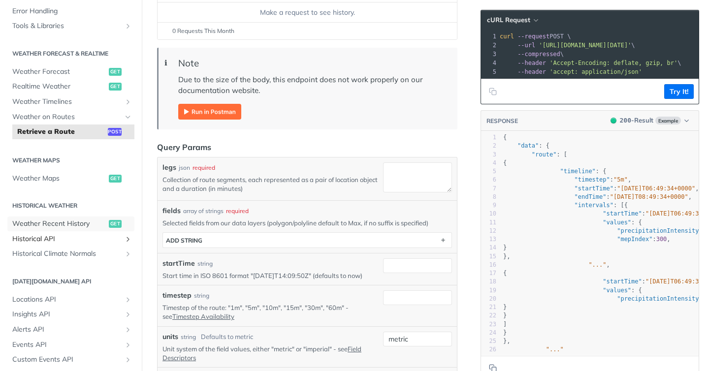
click at [65, 226] on span "Weather Recent History" at bounding box center [59, 224] width 94 height 10
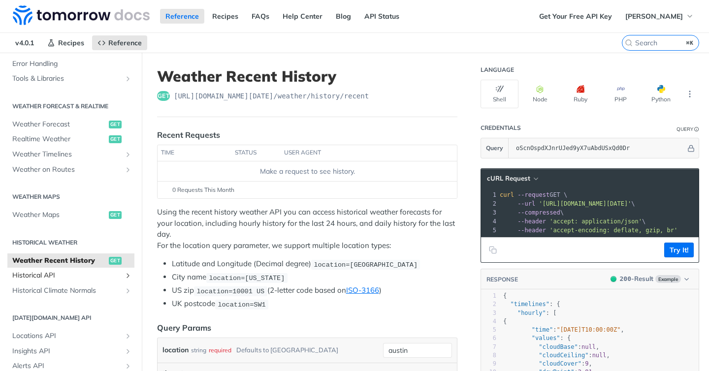
click at [67, 271] on span "Historical API" at bounding box center [66, 276] width 109 height 10
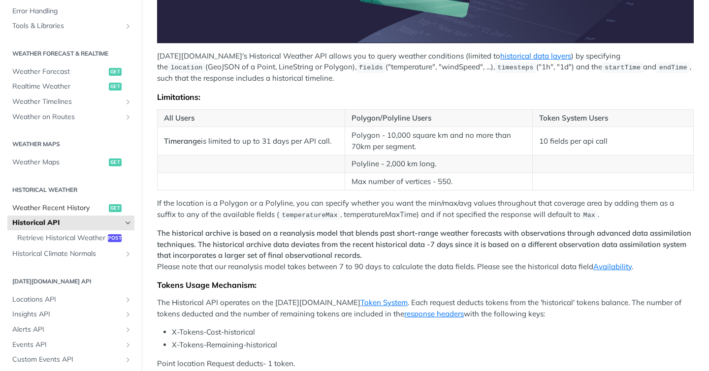
click at [82, 207] on span "Weather Recent History" at bounding box center [59, 208] width 94 height 10
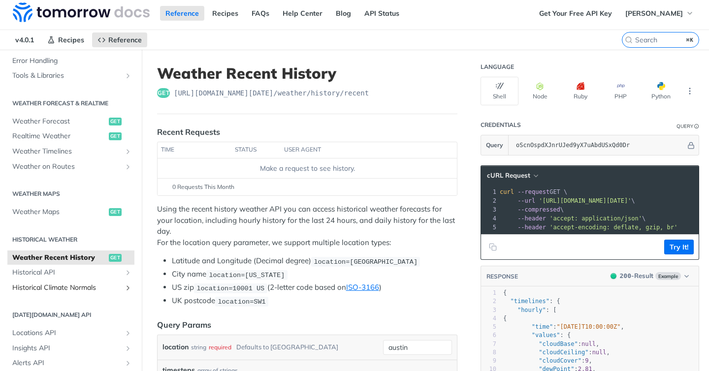
click at [84, 287] on span "Historical Climate Normals" at bounding box center [66, 288] width 109 height 10
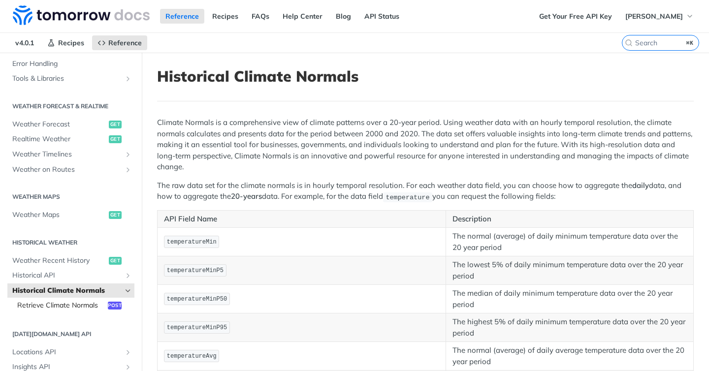
click at [98, 303] on span "Retrieve Climate Normals" at bounding box center [61, 306] width 88 height 10
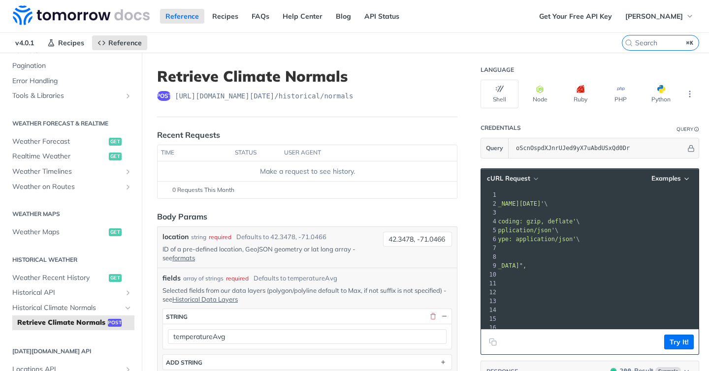
copy span "https://api.tomorrow.io/v4/historical/normals?"
drag, startPoint x: 539, startPoint y: 203, endPoint x: 618, endPoint y: 204, distance: 78.8
click at [544, 204] on span "'https://api.tomorrow.io/v4/historical/normals?apikey=oScnOspdXJnrUJed9yX7uAbdU…" at bounding box center [497, 203] width 93 height 7
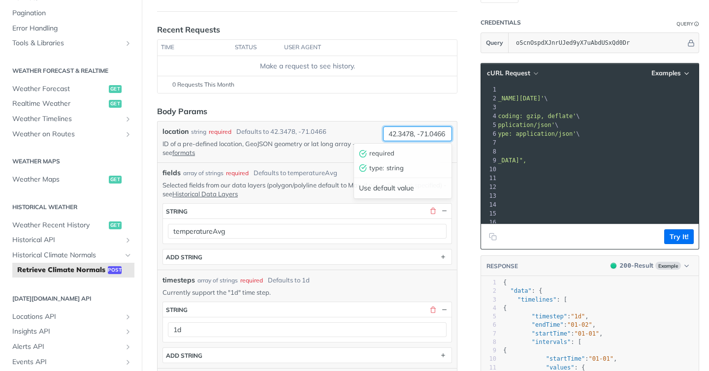
click at [406, 134] on input "42.3478, -71.0466" at bounding box center [417, 133] width 69 height 15
click at [420, 134] on input "42.3478, -71.0466" at bounding box center [417, 133] width 69 height 15
click at [355, 131] on div "location string required Defaults to 42.3478, -71.0466" at bounding box center [270, 131] width 217 height 10
drag, startPoint x: 434, startPoint y: 134, endPoint x: 460, endPoint y: 134, distance: 26.1
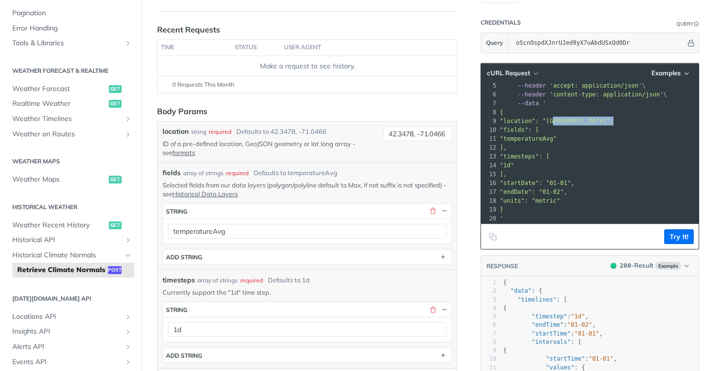
drag, startPoint x: 554, startPoint y: 119, endPoint x: 613, endPoint y: 122, distance: 58.6
click at [613, 122] on span ""location": "42.3478, -71.0466"," at bounding box center [557, 121] width 114 height 7
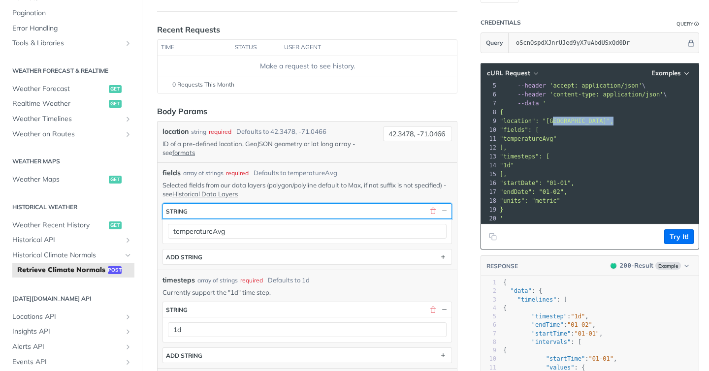
click at [413, 204] on button "string" at bounding box center [307, 211] width 288 height 15
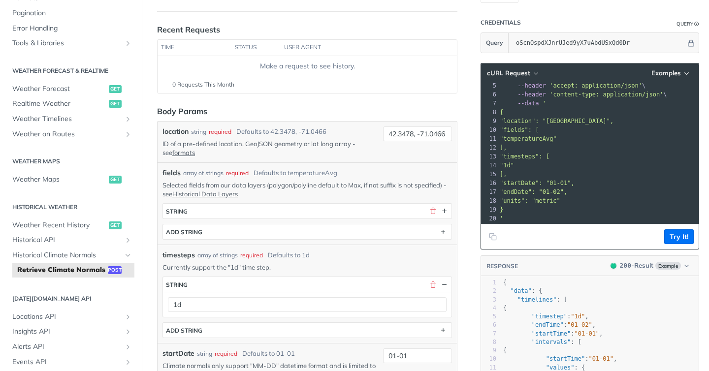
click at [395, 189] on p "Selected fields from our data layers (polygon/polyline default to Max, if not s…" at bounding box center [306, 190] width 289 height 18
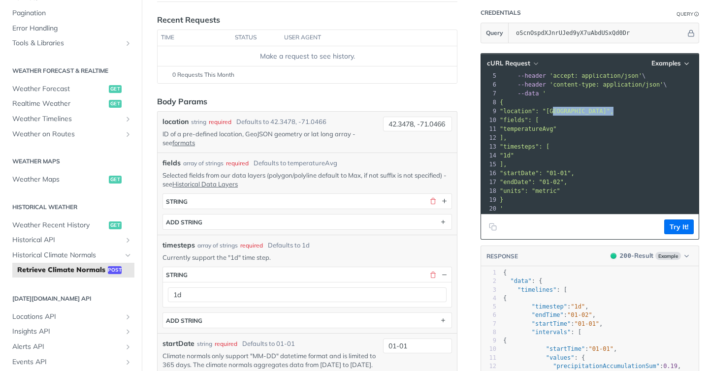
drag, startPoint x: 552, startPoint y: 110, endPoint x: 612, endPoint y: 112, distance: 60.1
click at [612, 112] on span ""location": "42.3478, -71.0466"," at bounding box center [557, 111] width 114 height 7
copy span "42.3478, -71.0466"
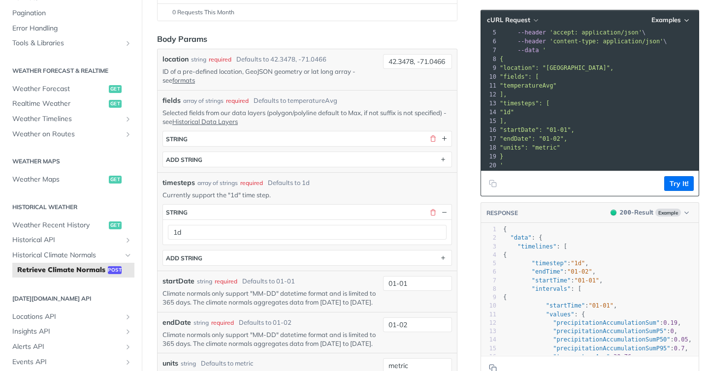
click at [576, 137] on pre ""endDate": "01-02"," at bounding box center [677, 138] width 359 height 9
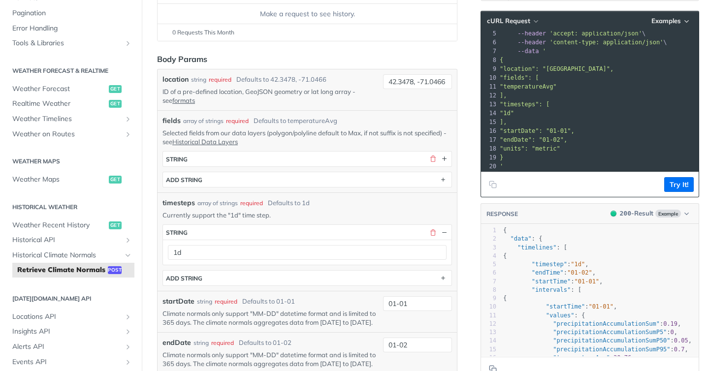
scroll to position [156, 0]
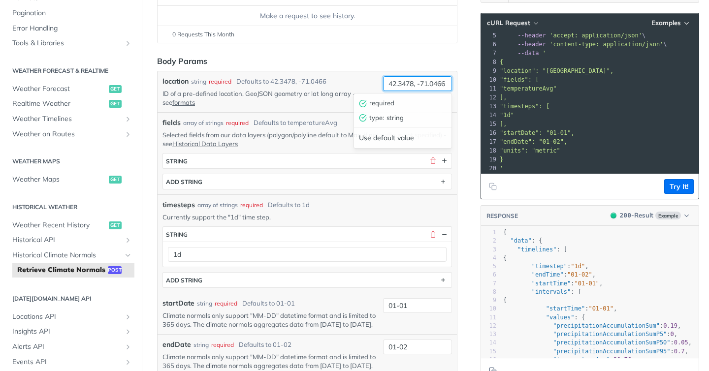
click at [393, 84] on input "42.3478, -71.0466" at bounding box center [417, 83] width 69 height 15
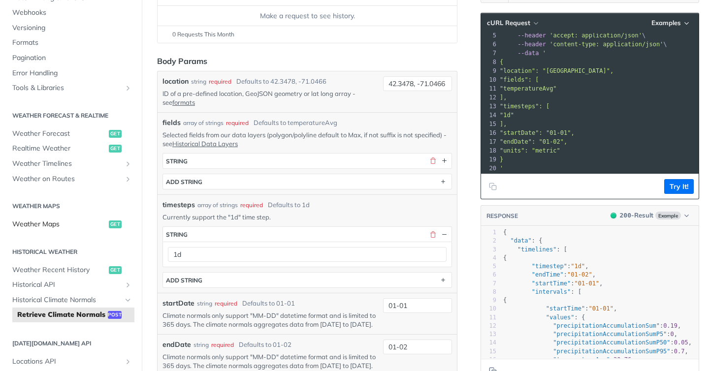
scroll to position [106, 0]
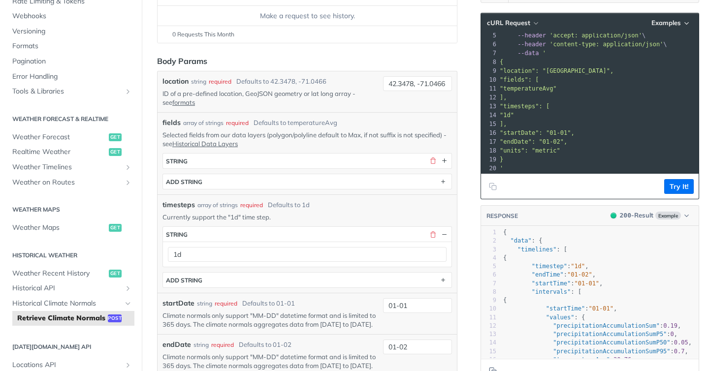
click at [65, 198] on div "Fundamentals Tomorrow.io APIs Weather Data Layers Core Probabilistic Forecastin…" at bounding box center [71, 241] width 142 height 645
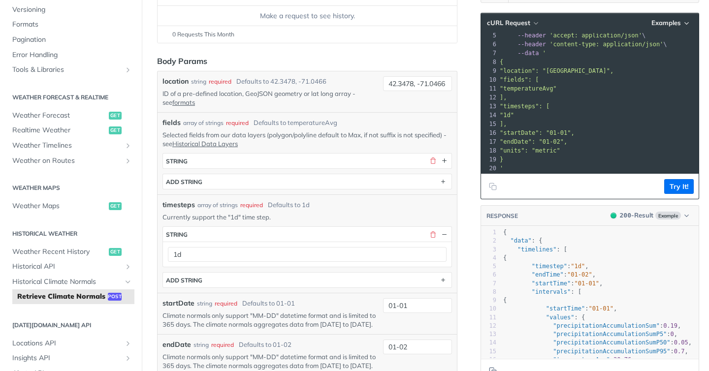
scroll to position [131, 0]
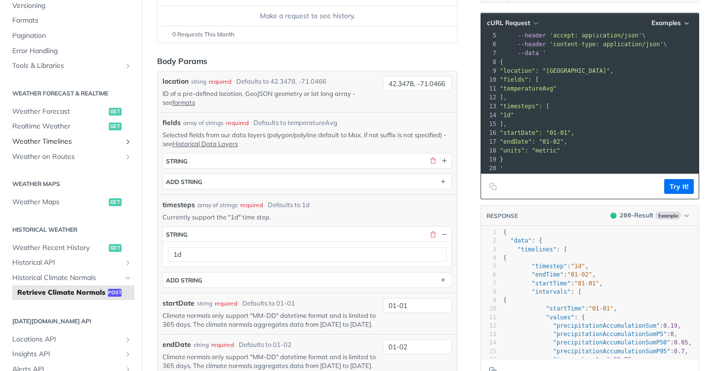
click at [87, 140] on span "Weather Timelines" at bounding box center [66, 142] width 109 height 10
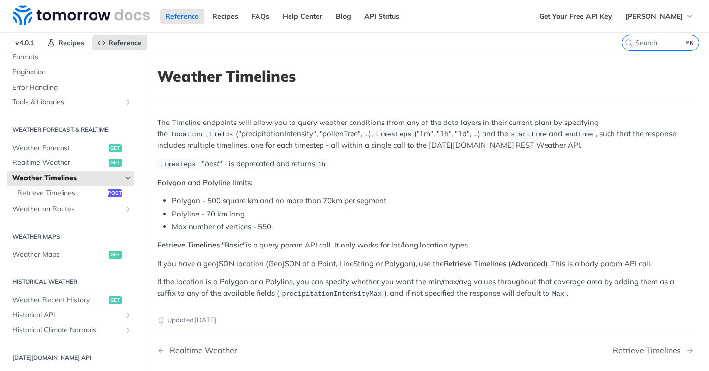
scroll to position [142, 0]
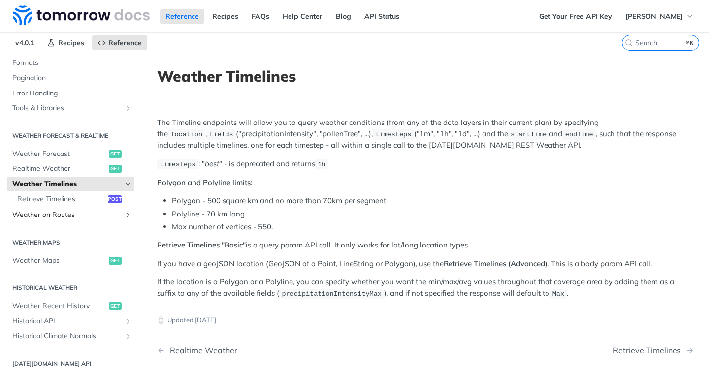
click at [91, 217] on span "Weather on Routes" at bounding box center [66, 215] width 109 height 10
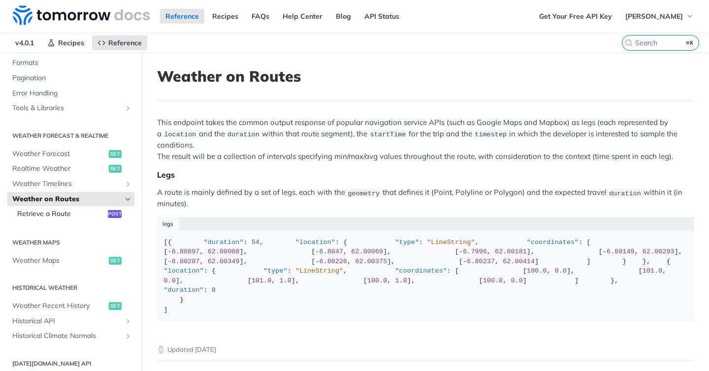
click at [85, 214] on span "Retrieve a Route" at bounding box center [61, 214] width 88 height 10
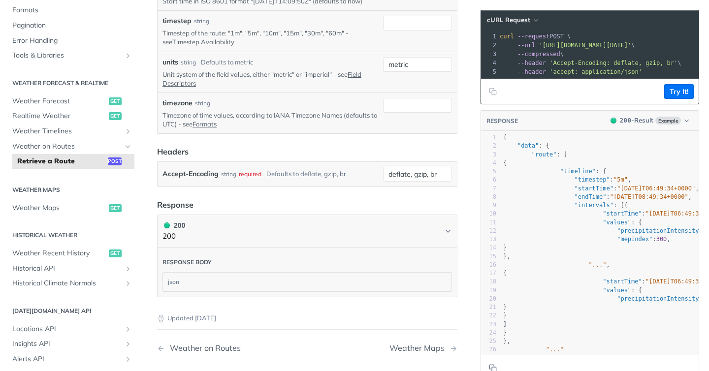
scroll to position [186, 0]
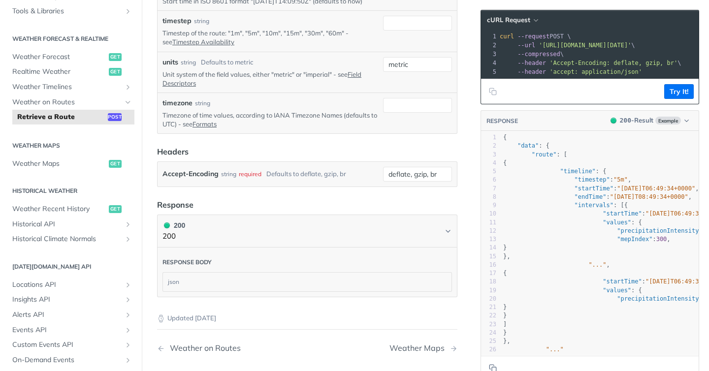
click at [67, 171] on section "Weather Maps Weather Maps get" at bounding box center [70, 154] width 127 height 36
click at [63, 162] on span "Weather Maps" at bounding box center [59, 164] width 94 height 10
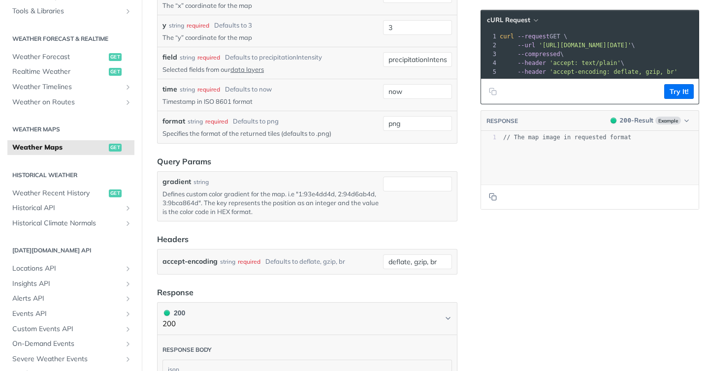
scroll to position [1055, 0]
click at [59, 208] on span "Historical API" at bounding box center [66, 208] width 109 height 10
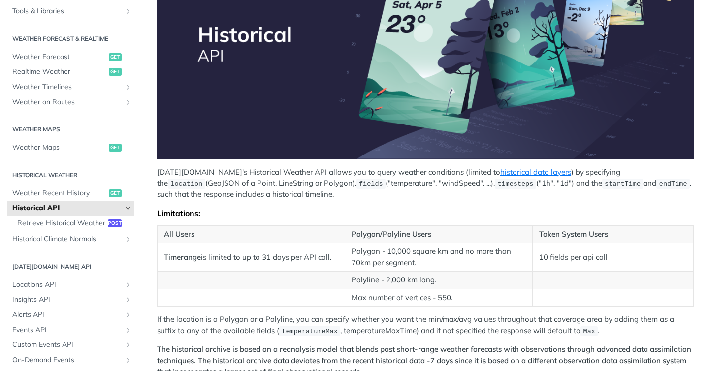
scroll to position [189, 0]
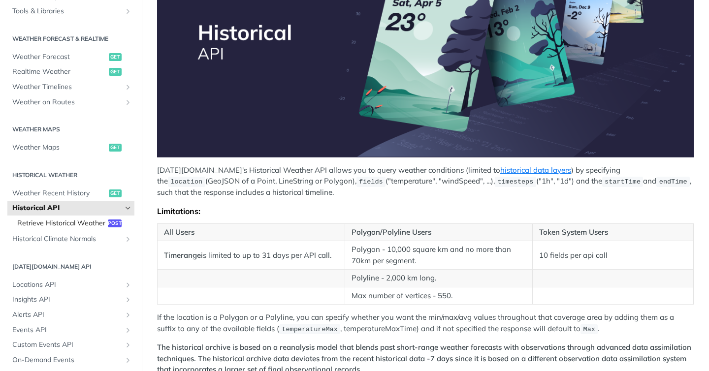
click at [95, 227] on span "Retrieve Historical Weather" at bounding box center [61, 224] width 88 height 10
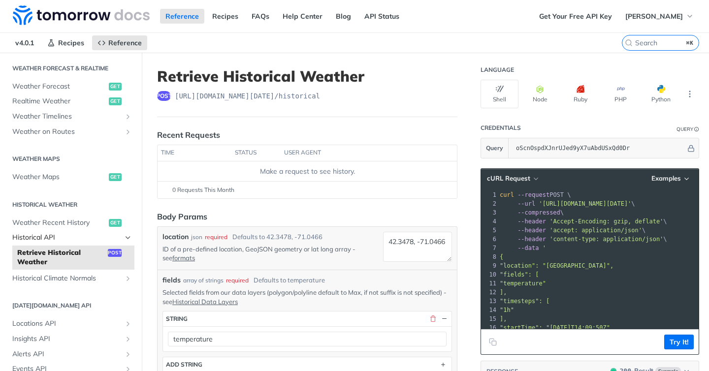
scroll to position [215, 0]
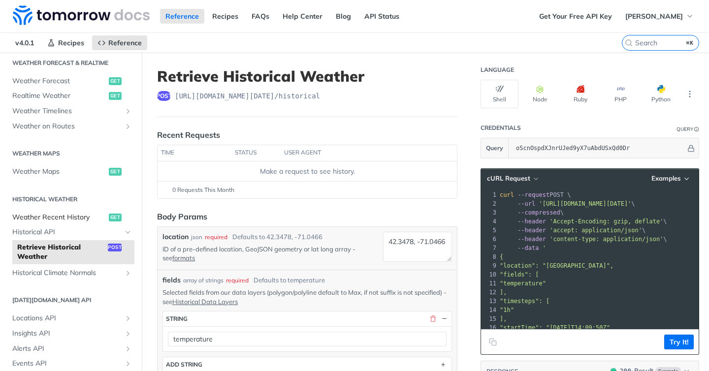
click at [77, 220] on span "Weather Recent History" at bounding box center [59, 218] width 94 height 10
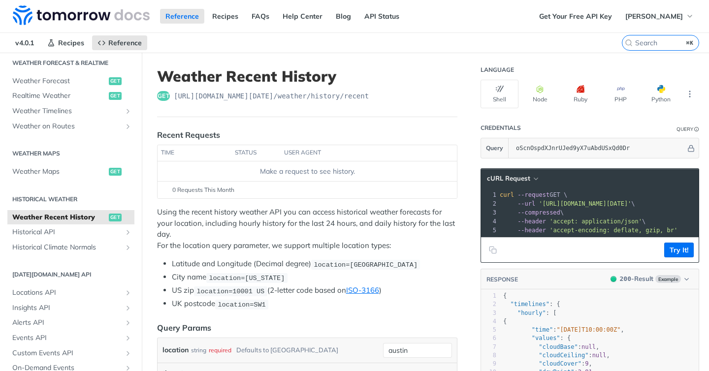
click at [87, 218] on span "Weather Recent History" at bounding box center [59, 218] width 94 height 10
click at [73, 247] on span "Historical Climate Normals" at bounding box center [66, 248] width 109 height 10
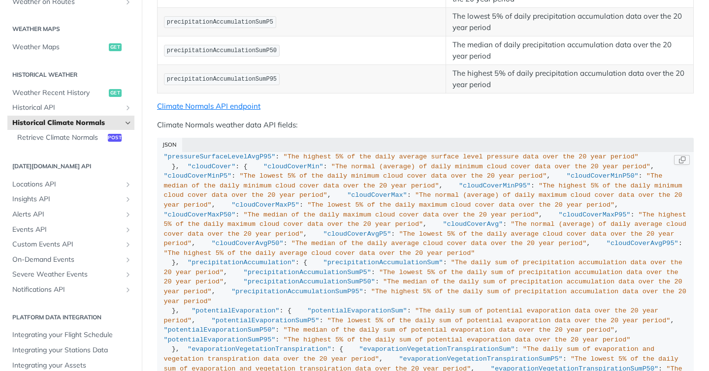
scroll to position [851, 0]
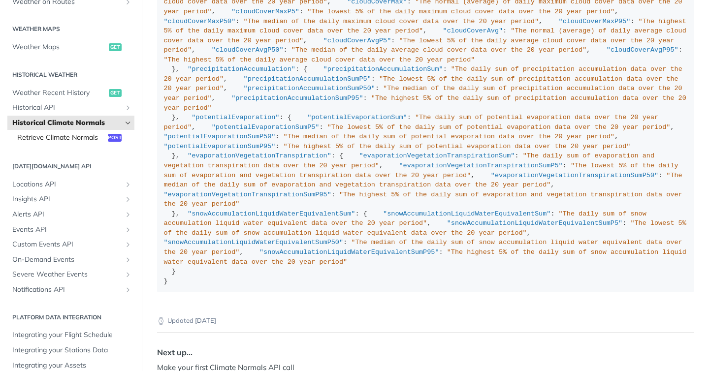
click at [73, 141] on span "Retrieve Climate Normals" at bounding box center [61, 138] width 88 height 10
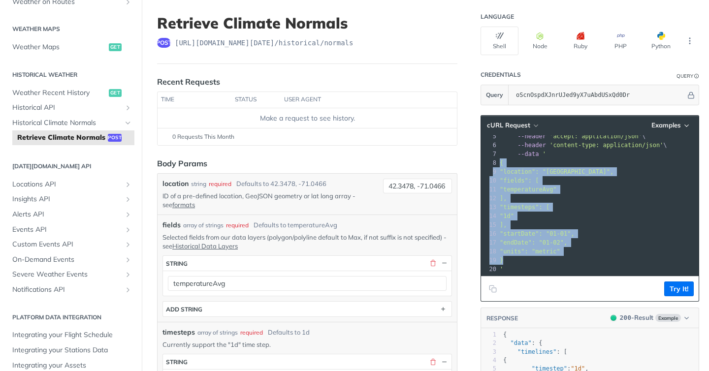
drag, startPoint x: 501, startPoint y: 162, endPoint x: 533, endPoint y: 262, distance: 104.4
click at [535, 262] on div "1 curl --request POST \ 2 --url 'https://api.tomorrow.io/v4/historical/normals?…" at bounding box center [677, 184] width 359 height 177
copy div "{ 9 "location": "42.3478, -71.0466", 10 "fields": [ 11 "temperatureAvg" 12 ], 1…"
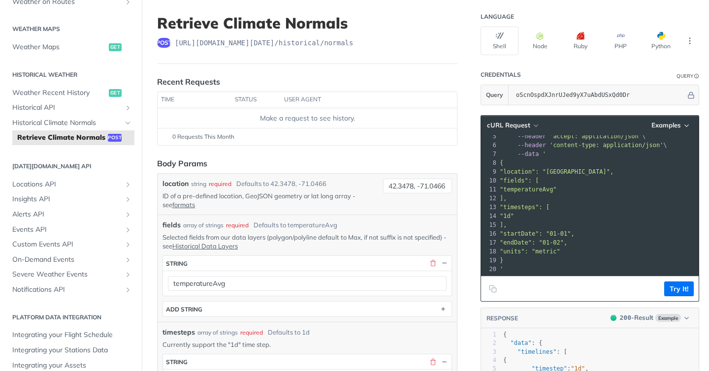
click at [606, 169] on span ""location": "42.3478, -71.0466"," at bounding box center [557, 171] width 114 height 7
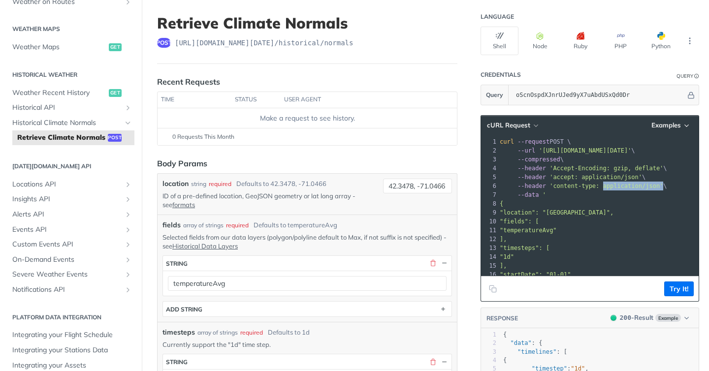
drag, startPoint x: 603, startPoint y: 187, endPoint x: 661, endPoint y: 187, distance: 58.1
click at [661, 187] on span "'content-type: application/json'" at bounding box center [606, 186] width 114 height 7
copy span "application/json'"
drag, startPoint x: 555, startPoint y: 169, endPoint x: 605, endPoint y: 171, distance: 50.7
click at [605, 171] on span "'Accept-Encoding: gzip, deflate'" at bounding box center [606, 168] width 114 height 7
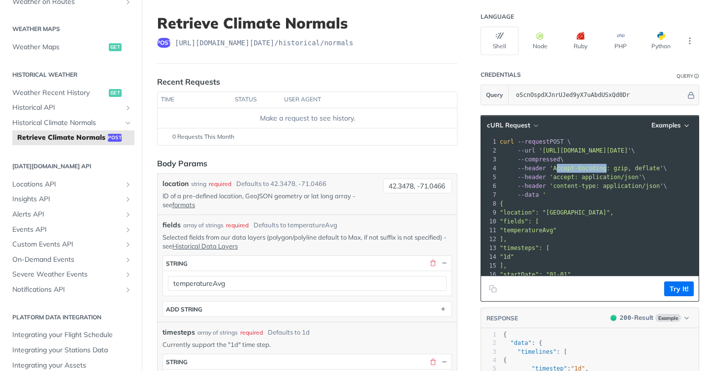
copy span "ccept-Encoding"
drag, startPoint x: 616, startPoint y: 170, endPoint x: 654, endPoint y: 171, distance: 38.4
click at [654, 171] on span "'Accept-Encoding: gzip, deflate'" at bounding box center [606, 168] width 114 height 7
click at [655, 171] on span "'Accept-Encoding: gzip, deflate'" at bounding box center [606, 168] width 114 height 7
drag, startPoint x: 660, startPoint y: 169, endPoint x: 614, endPoint y: 172, distance: 46.3
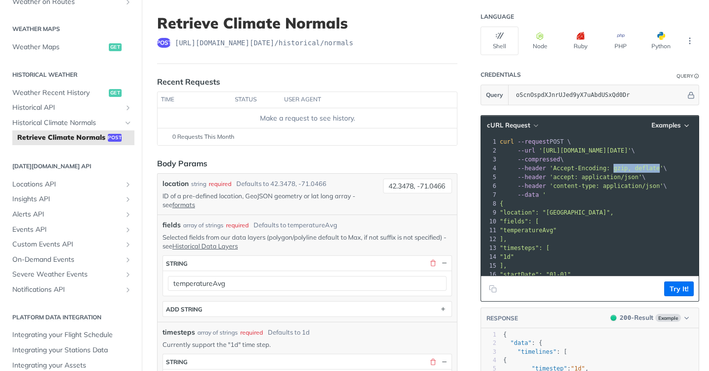
click at [614, 171] on span "'Accept-Encoding: gzip, deflate'" at bounding box center [606, 168] width 114 height 7
click at [558, 178] on span "'accept: application/json'" at bounding box center [595, 177] width 93 height 7
drag, startPoint x: 582, startPoint y: 177, endPoint x: 637, endPoint y: 178, distance: 55.1
click at [637, 178] on span "'accept: application/json'" at bounding box center [595, 177] width 93 height 7
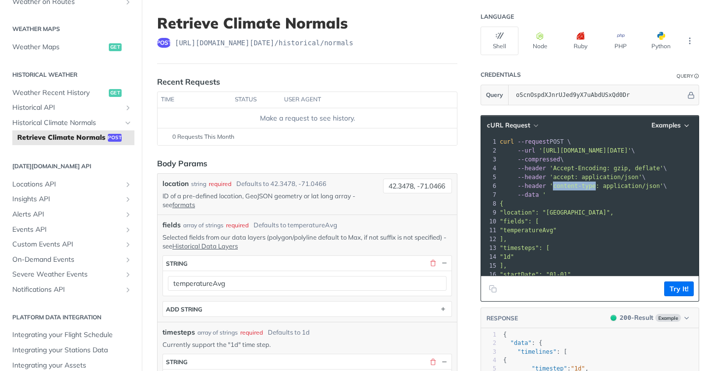
drag, startPoint x: 554, startPoint y: 187, endPoint x: 595, endPoint y: 187, distance: 41.3
click at [595, 187] on span "'content-type: application/json'" at bounding box center [606, 186] width 114 height 7
click at [674, 292] on button "Try It!" at bounding box center [679, 289] width 30 height 15
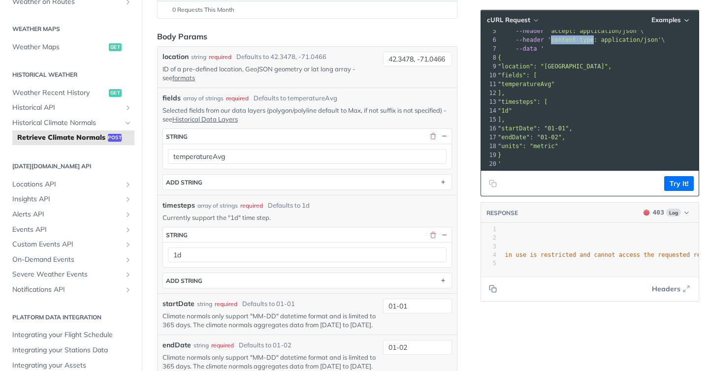
scroll to position [0, 133]
click at [666, 213] on span "Log" at bounding box center [673, 213] width 15 height 8
click at [649, 238] on div "200 - Result" at bounding box center [638, 243] width 97 height 11
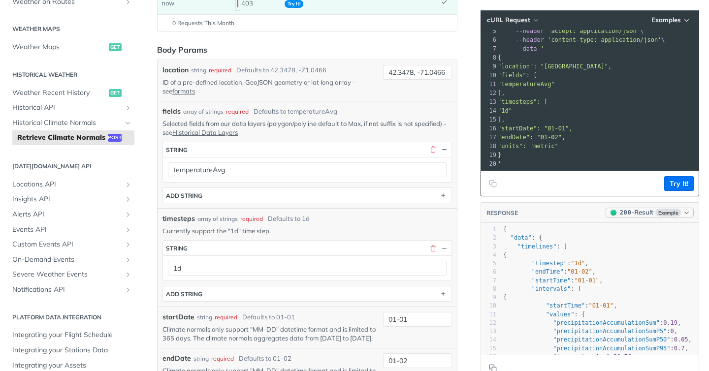
click at [664, 212] on span "Example" at bounding box center [668, 213] width 26 height 8
click at [644, 256] on div "400 - Result" at bounding box center [638, 258] width 97 height 11
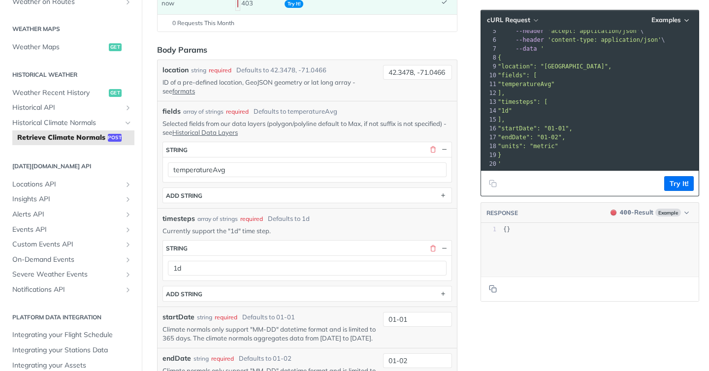
click at [644, 267] on div "xxxxxxxxxx 55 5 55 1 } 1 {} 4 {" at bounding box center [602, 261] width 242 height 77
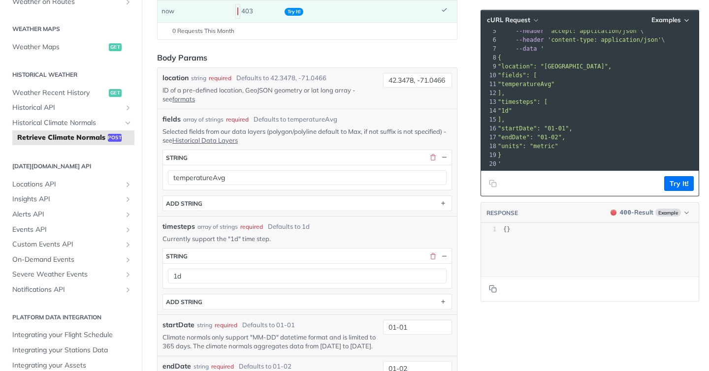
click at [672, 192] on footer "Try It!" at bounding box center [590, 183] width 218 height 25
click at [676, 179] on button "Try It!" at bounding box center [679, 183] width 30 height 15
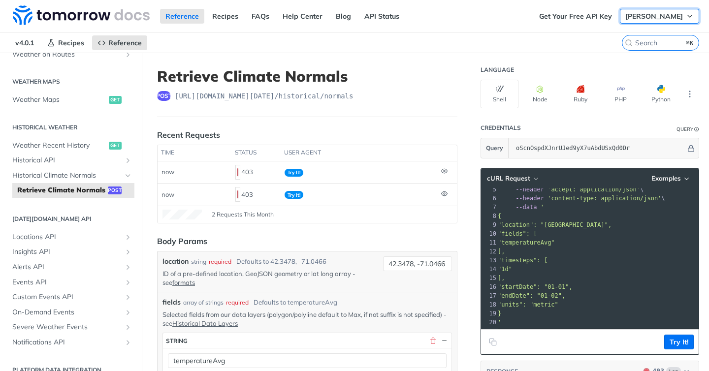
click at [687, 19] on icon "button" at bounding box center [690, 16] width 8 height 8
click at [648, 13] on span "[PERSON_NAME]" at bounding box center [654, 16] width 58 height 9
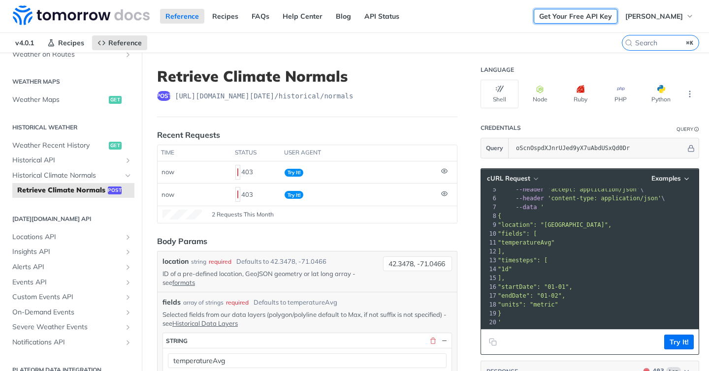
click at [598, 18] on link "Get Your Free API Key" at bounding box center [576, 16] width 84 height 15
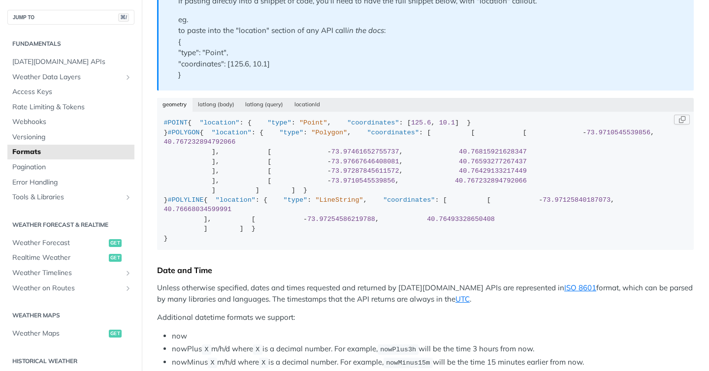
scroll to position [350, 0]
click at [221, 108] on button "latlong (body)" at bounding box center [216, 105] width 48 height 14
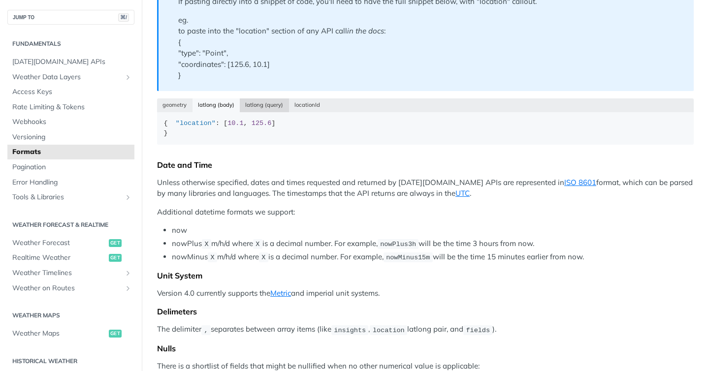
click at [274, 106] on button "latlong (query)" at bounding box center [264, 105] width 49 height 14
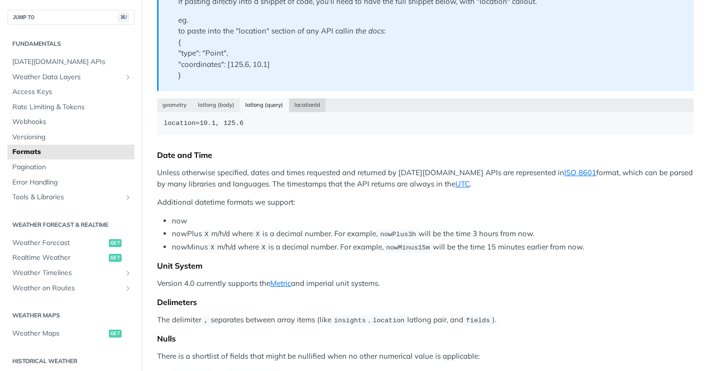
click at [307, 104] on button "locationId" at bounding box center [307, 105] width 37 height 14
click at [266, 106] on button "latlong (query)" at bounding box center [264, 105] width 49 height 14
drag, startPoint x: 261, startPoint y: 124, endPoint x: 158, endPoint y: 124, distance: 103.4
click at [158, 124] on code "location=10.1, 125.6" at bounding box center [425, 123] width 536 height 23
copy div "location=10.1, 125.6"
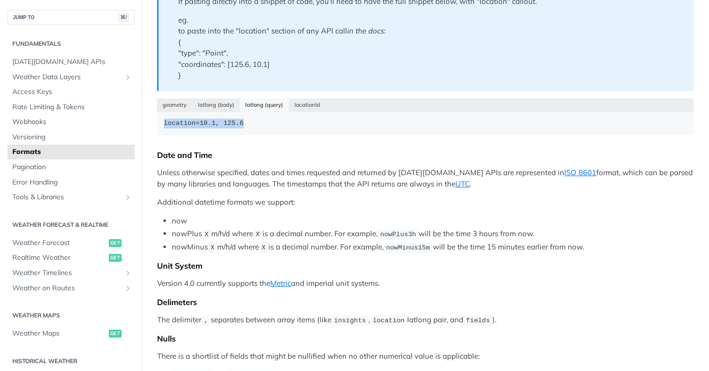
scroll to position [345, 0]
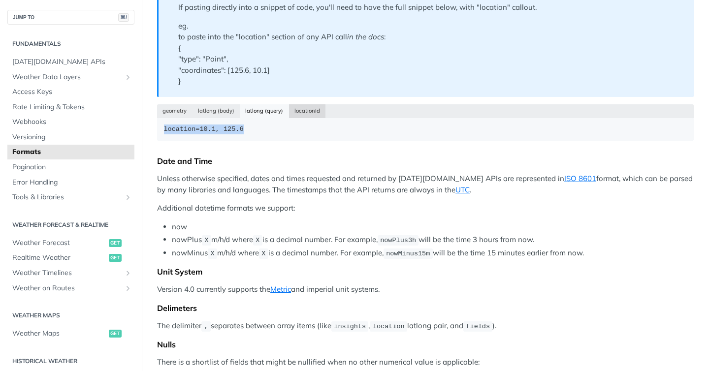
click at [302, 113] on button "locationId" at bounding box center [307, 111] width 37 height 14
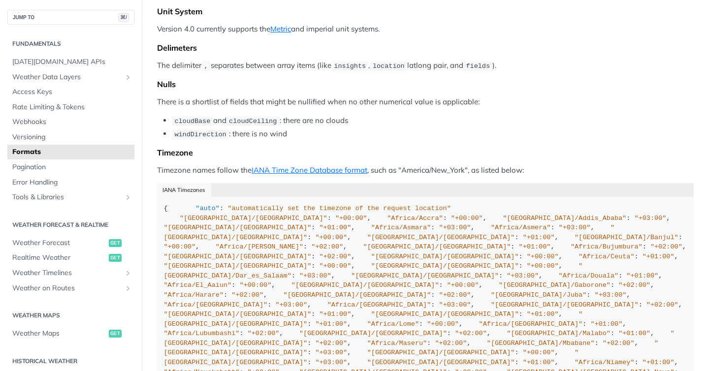
scroll to position [602, 0]
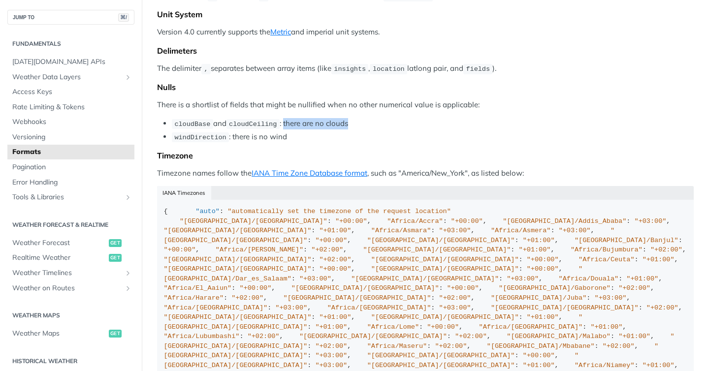
drag, startPoint x: 288, startPoint y: 138, endPoint x: 379, endPoint y: 136, distance: 91.1
click at [379, 129] on li "cloudBase and cloudCeiling : there are no clouds" at bounding box center [433, 123] width 522 height 11
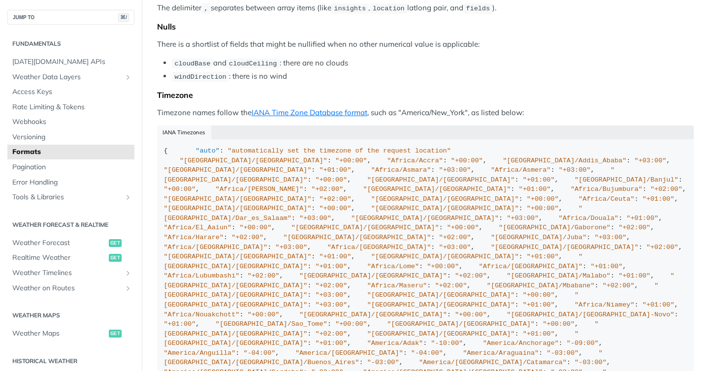
scroll to position [661, 0]
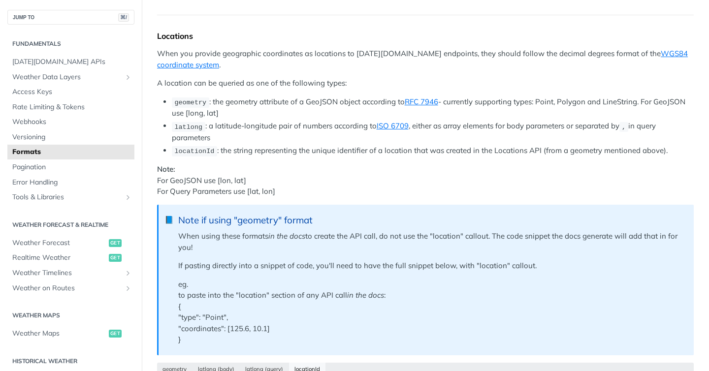
scroll to position [80, 0]
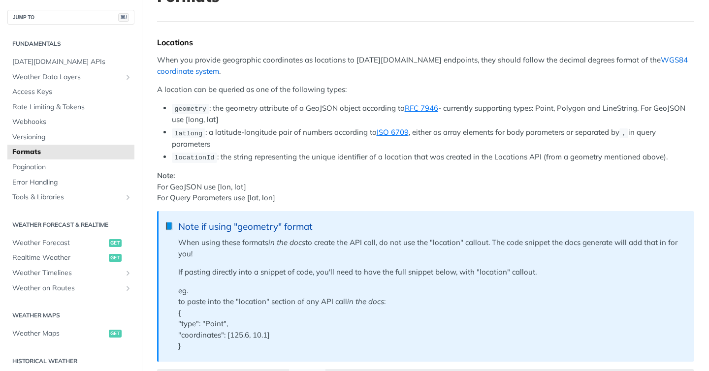
click at [635, 60] on link "WGS84 coordinate system" at bounding box center [422, 65] width 531 height 21
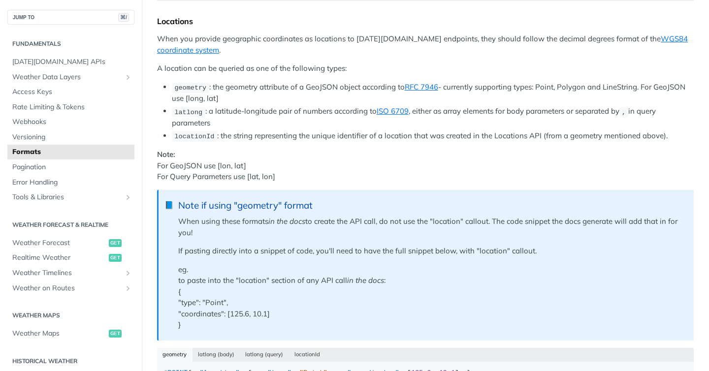
scroll to position [158, 0]
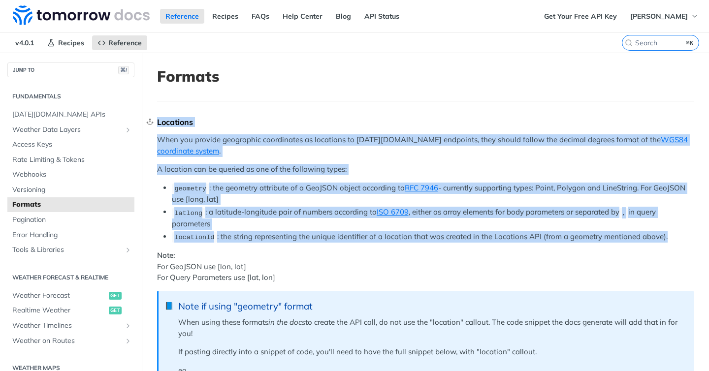
drag, startPoint x: 255, startPoint y: 246, endPoint x: 158, endPoint y: 126, distance: 154.4
copy div "Locations When you provide geographic coordinates as locations to [DATE][DOMAIN…"
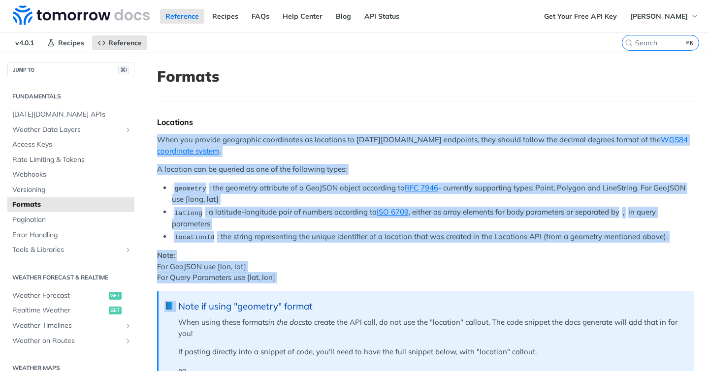
drag, startPoint x: 295, startPoint y: 283, endPoint x: 158, endPoint y: 136, distance: 201.3
copy div "When you provide geographic coordinates as locations to [DATE][DOMAIN_NAME] end…"
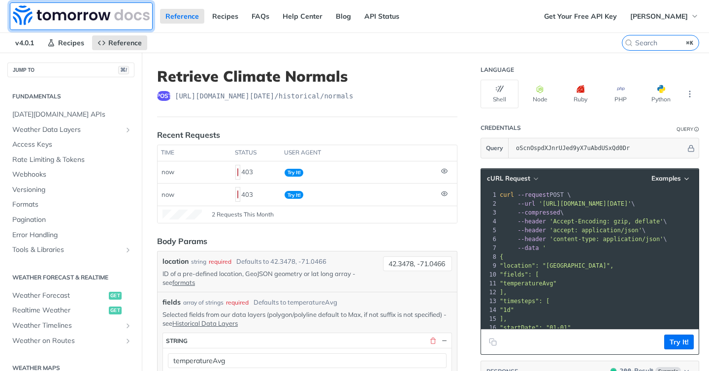
click at [21, 20] on img at bounding box center [81, 15] width 137 height 20
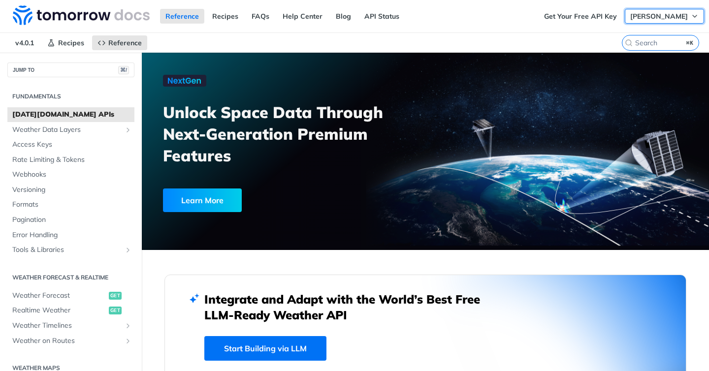
click at [698, 15] on icon "button" at bounding box center [695, 16] width 8 height 8
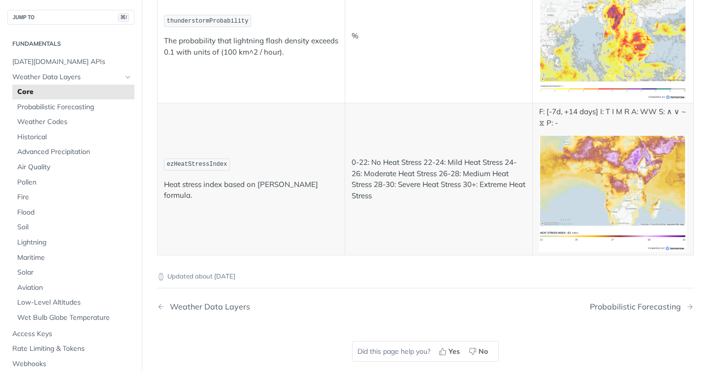
scroll to position [4843, 0]
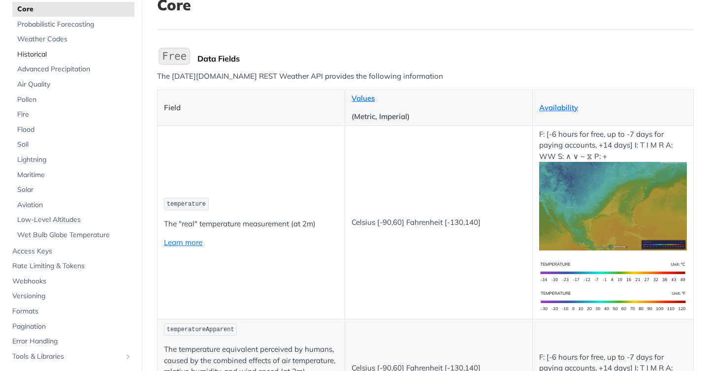
scroll to position [84, 0]
click at [42, 201] on span "Aviation" at bounding box center [74, 204] width 115 height 10
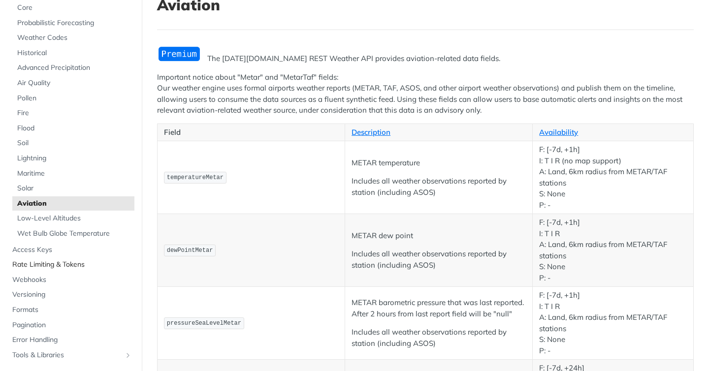
click at [96, 267] on span "Rate Limiting & Tokens" at bounding box center [72, 265] width 120 height 10
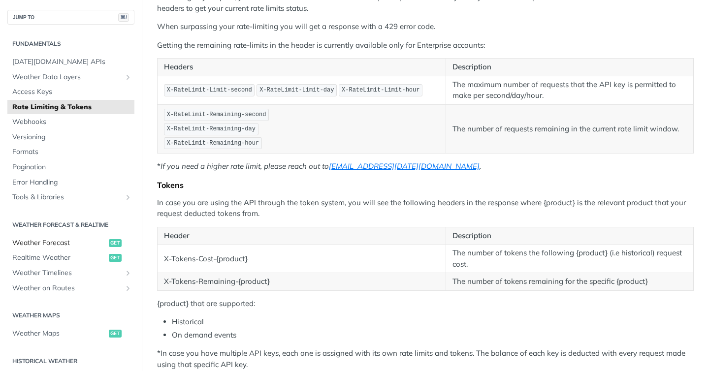
scroll to position [140, 0]
